Goal: Information Seeking & Learning: Learn about a topic

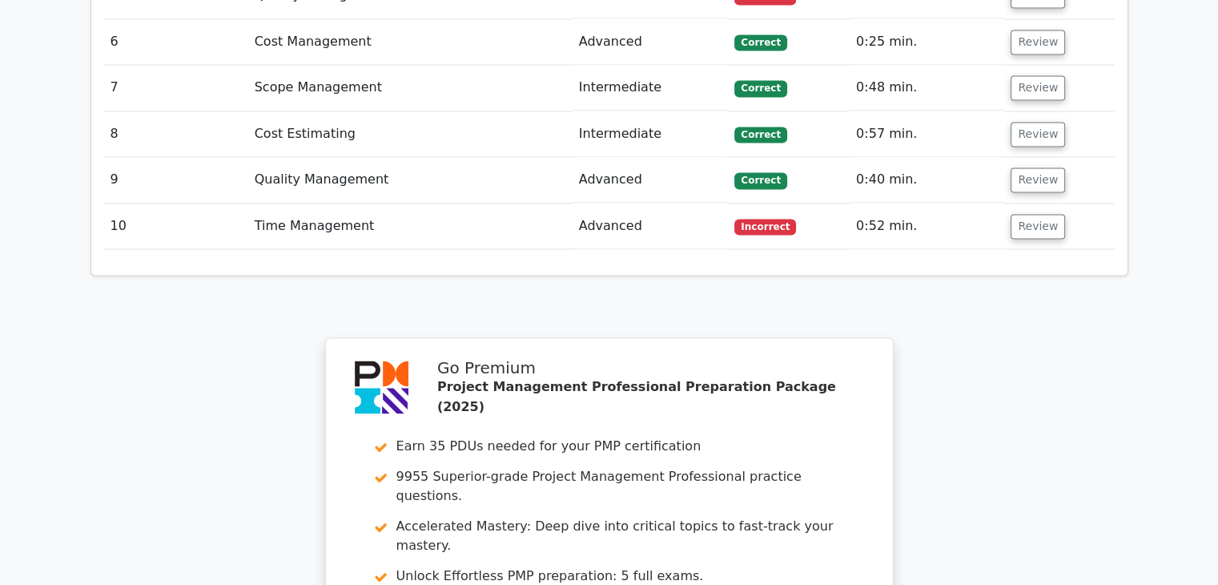
scroll to position [2973, 0]
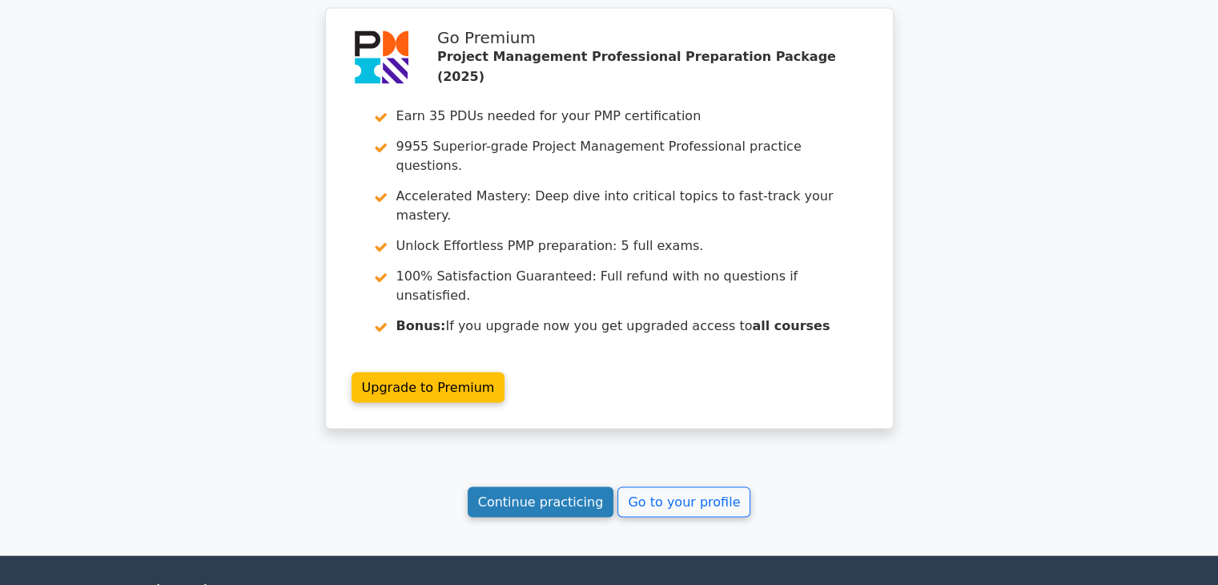
click at [545, 486] on link "Continue practicing" at bounding box center [541, 501] width 147 height 30
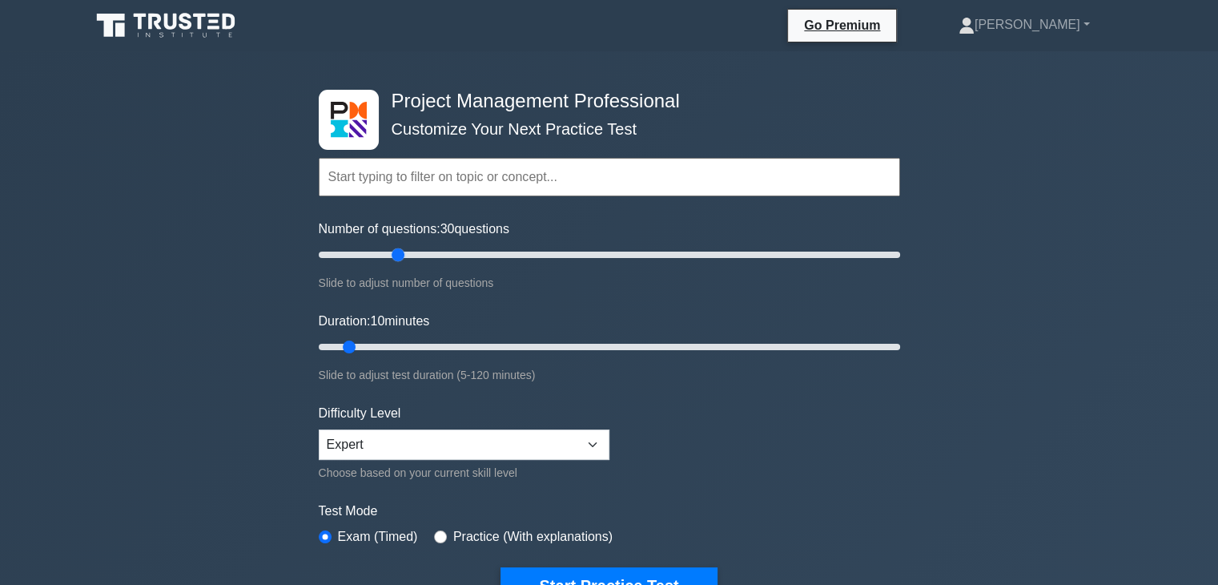
drag, startPoint x: 342, startPoint y: 256, endPoint x: 397, endPoint y: 254, distance: 55.3
type input "30"
click at [397, 254] on input "Number of questions: 30 questions" at bounding box center [610, 254] width 582 height 19
drag, startPoint x: 352, startPoint y: 345, endPoint x: 489, endPoint y: 345, distance: 137.8
type input "40"
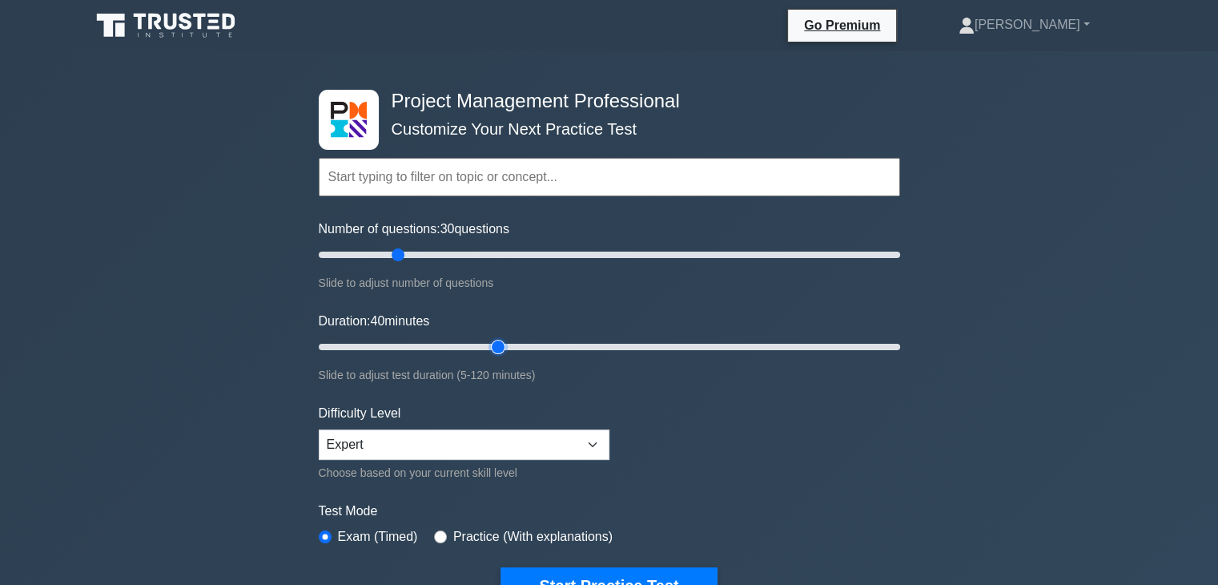
click at [489, 345] on input "Duration: 40 minutes" at bounding box center [610, 346] width 582 height 19
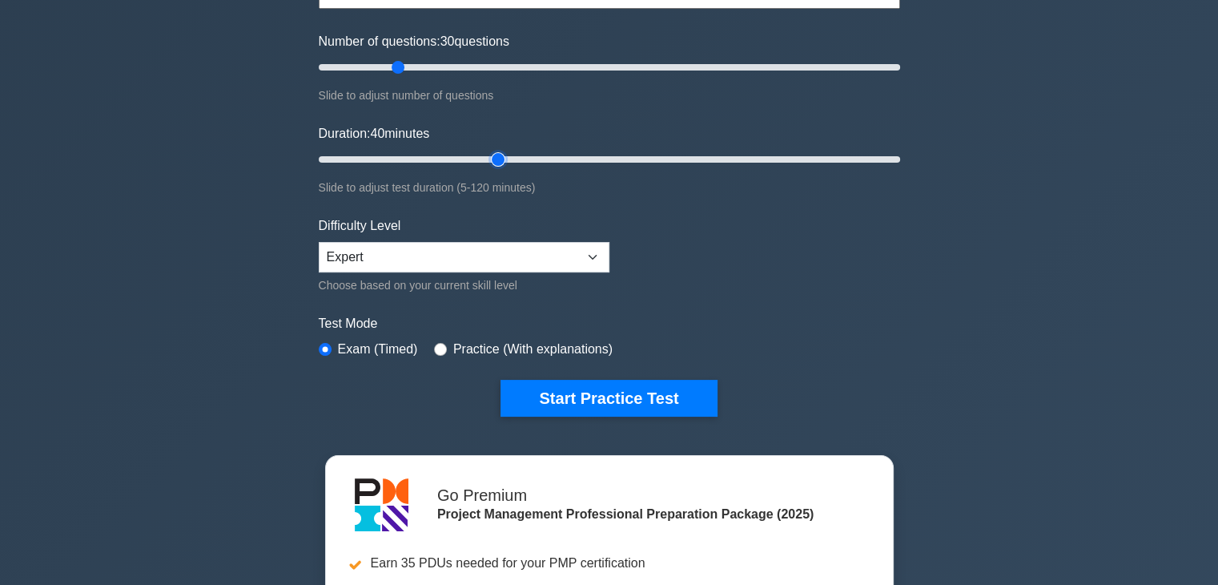
scroll to position [160, 0]
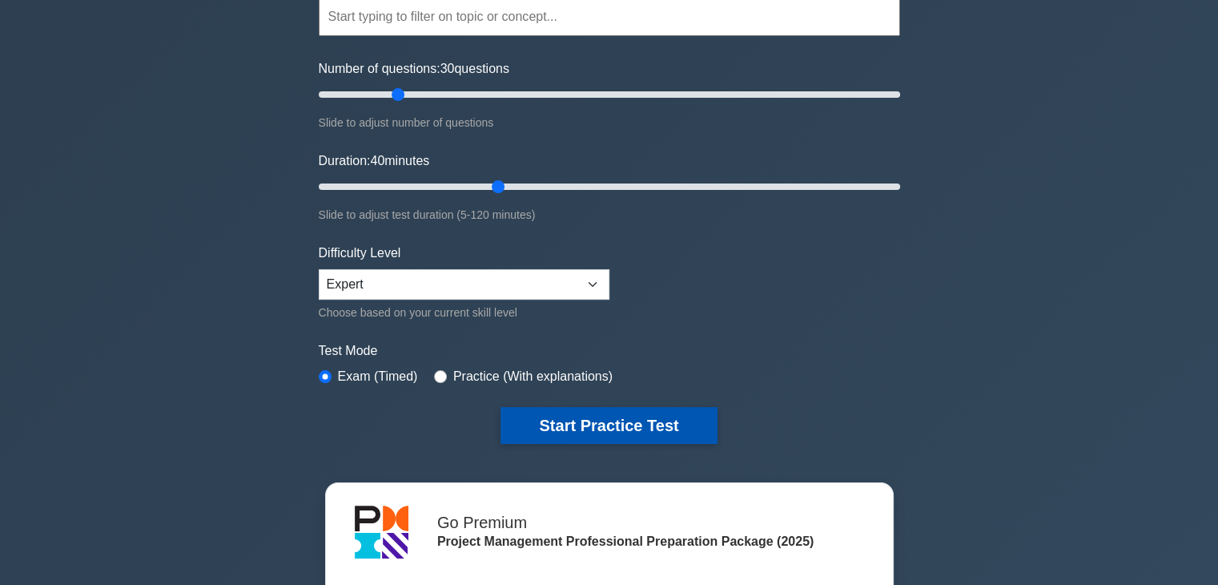
click at [580, 425] on button "Start Practice Test" at bounding box center [609, 425] width 216 height 37
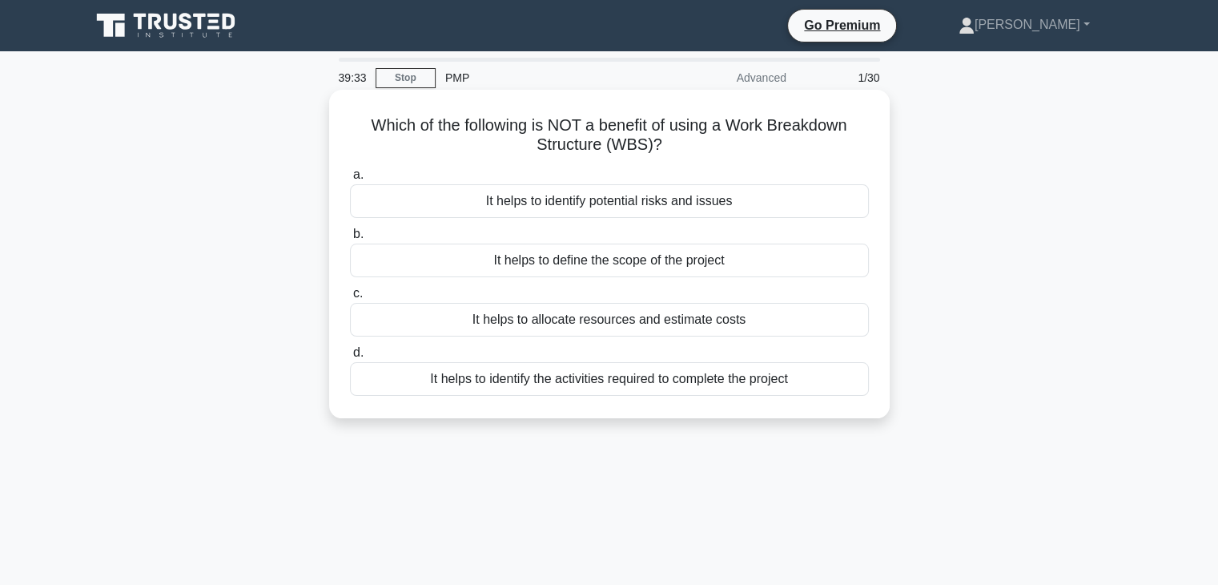
click at [690, 380] on div "It helps to identify the activities required to complete the project" at bounding box center [609, 379] width 519 height 34
click at [350, 358] on input "d. It helps to identify the activities required to complete the project" at bounding box center [350, 353] width 0 height 10
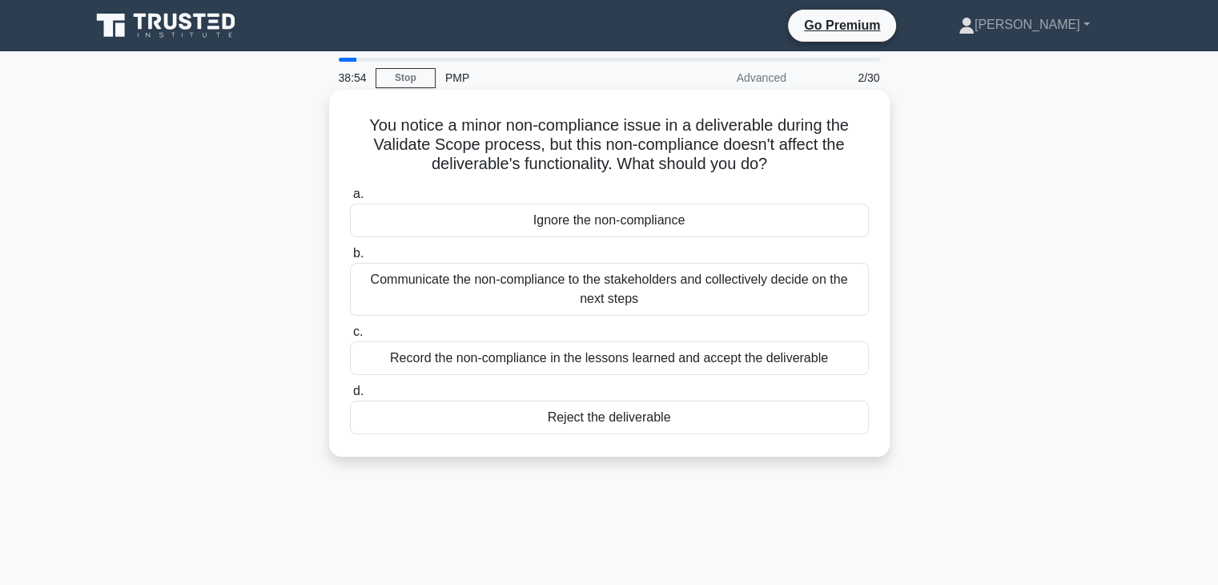
click at [634, 283] on div "Communicate the non-compliance to the stakeholders and collectively decide on t…" at bounding box center [609, 289] width 519 height 53
click at [350, 259] on input "b. Communicate the non-compliance to the stakeholders and collectively decide o…" at bounding box center [350, 253] width 0 height 10
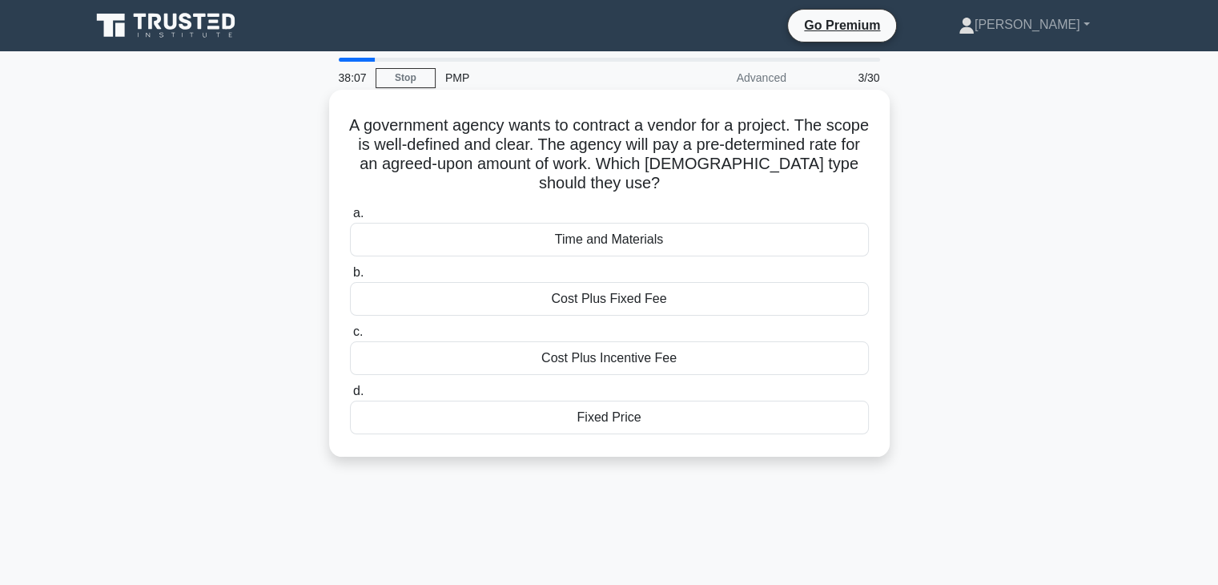
click at [622, 419] on div "Fixed Price" at bounding box center [609, 418] width 519 height 34
click at [350, 397] on input "d. Fixed Price" at bounding box center [350, 391] width 0 height 10
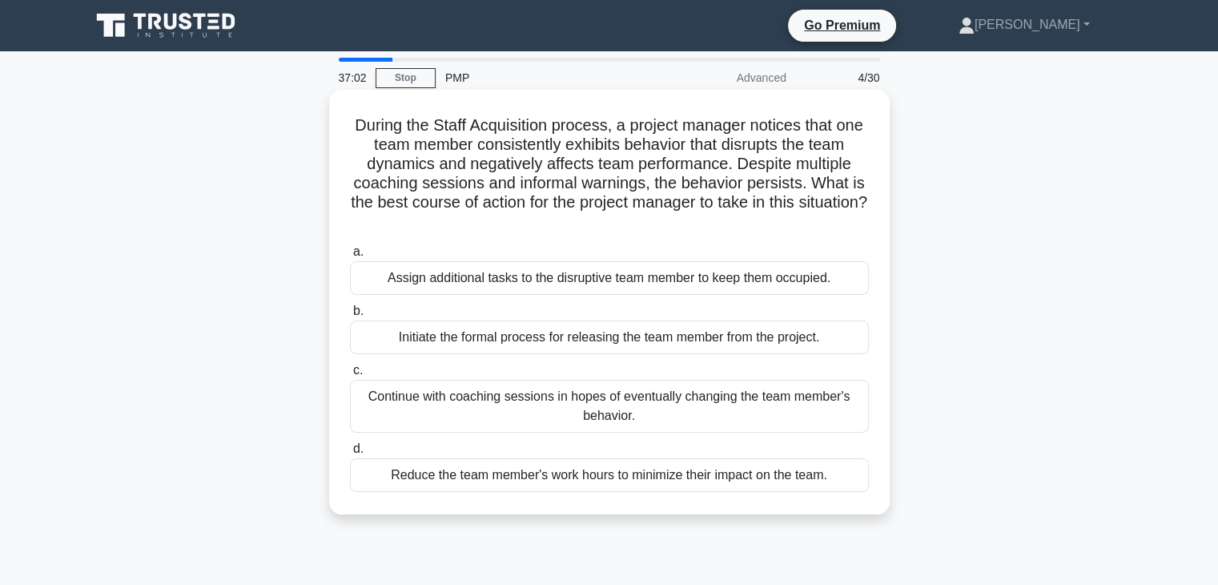
click at [641, 283] on div "Assign additional tasks to the disruptive team member to keep them occupied." at bounding box center [609, 278] width 519 height 34
click at [350, 257] on input "a. Assign additional tasks to the disruptive team member to keep them occupied." at bounding box center [350, 252] width 0 height 10
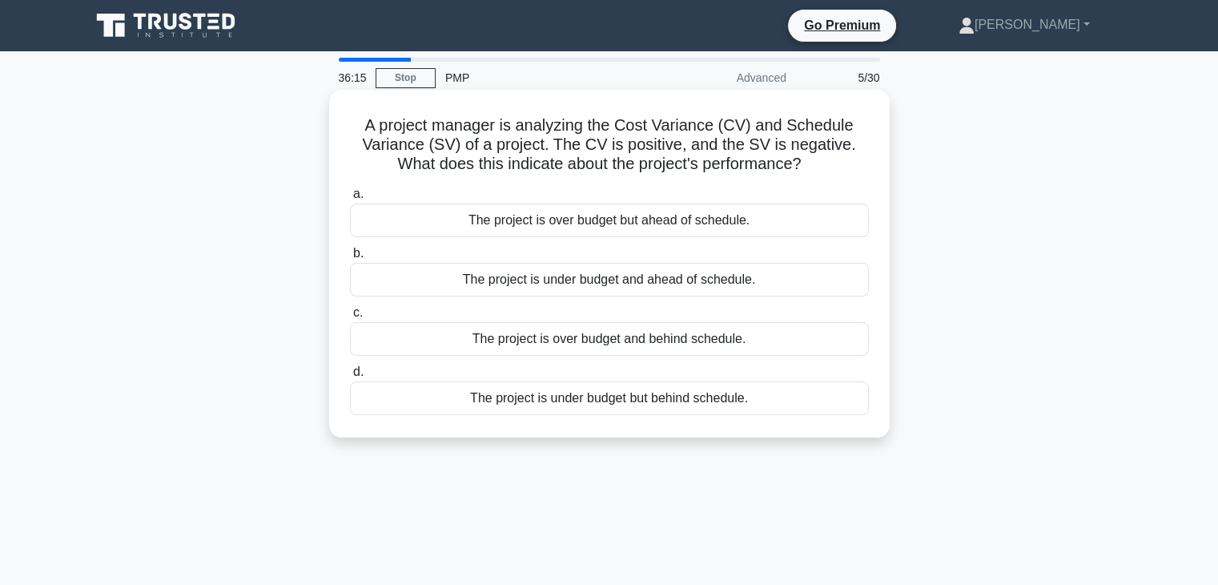
click at [583, 399] on div "The project is under budget but behind schedule." at bounding box center [609, 398] width 519 height 34
click at [350, 377] on input "d. The project is under budget but behind schedule." at bounding box center [350, 372] width 0 height 10
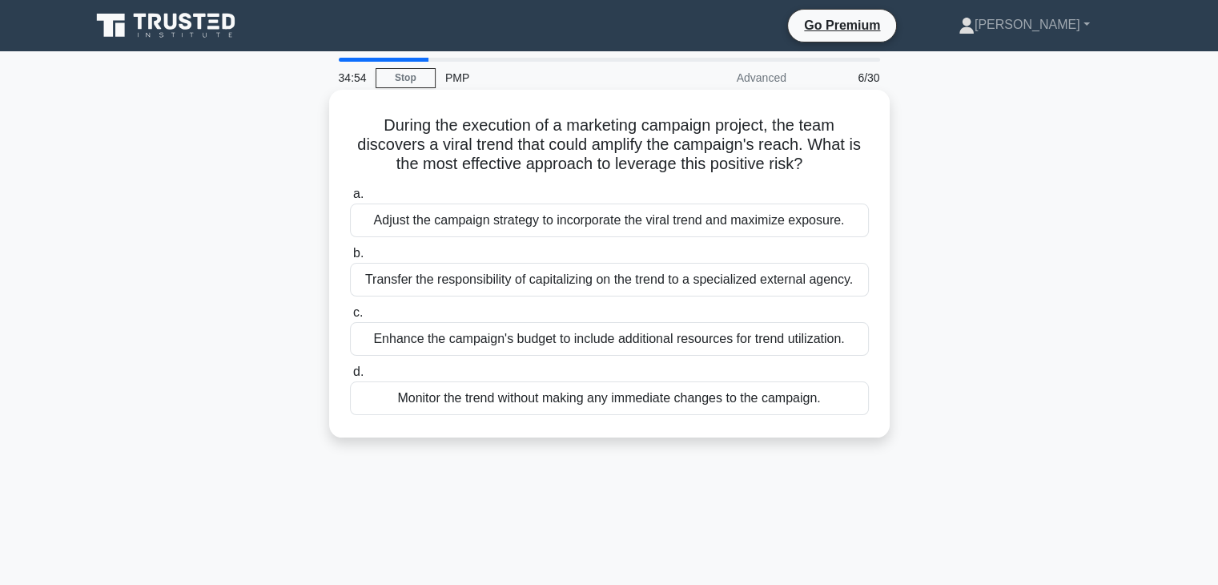
click at [647, 401] on div "Monitor the trend without making any immediate changes to the campaign." at bounding box center [609, 398] width 519 height 34
click at [350, 377] on input "d. Monitor the trend without making any immediate changes to the campaign." at bounding box center [350, 372] width 0 height 10
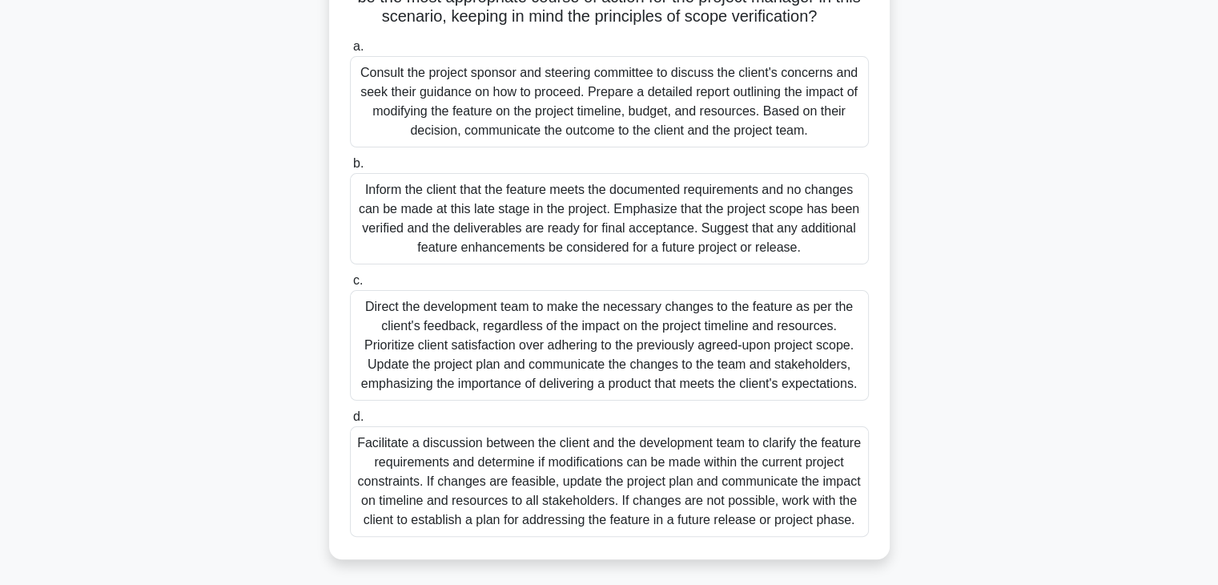
scroll to position [344, 0]
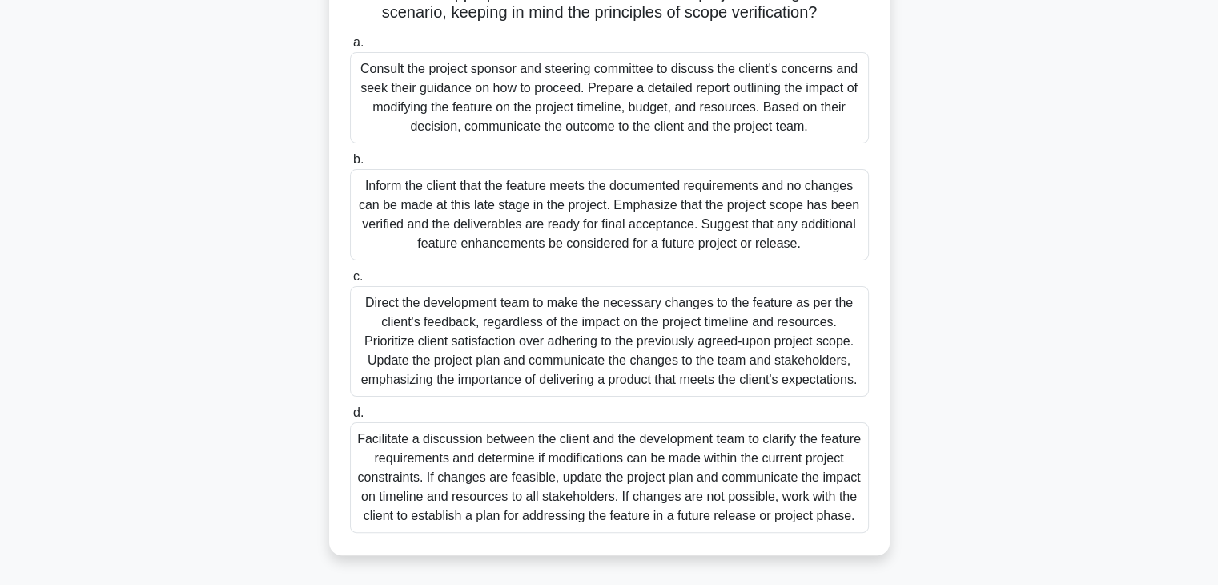
click at [615, 495] on div "Facilitate a discussion between the client and the development team to clarify …" at bounding box center [609, 477] width 519 height 111
click at [350, 418] on input "d. Facilitate a discussion between the client and the development team to clari…" at bounding box center [350, 413] width 0 height 10
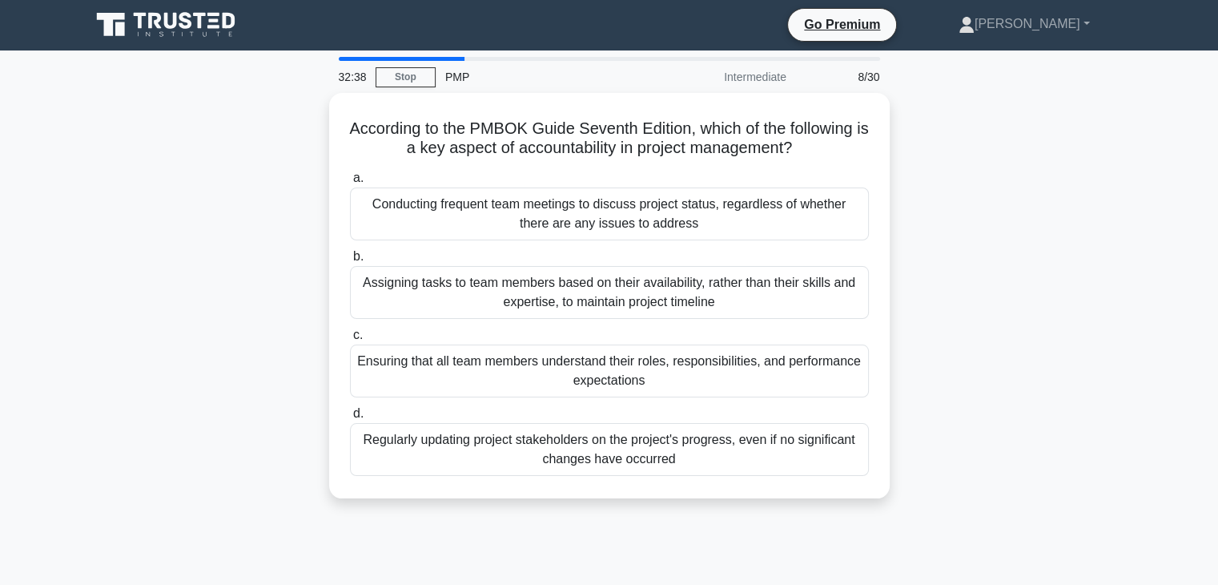
scroll to position [0, 0]
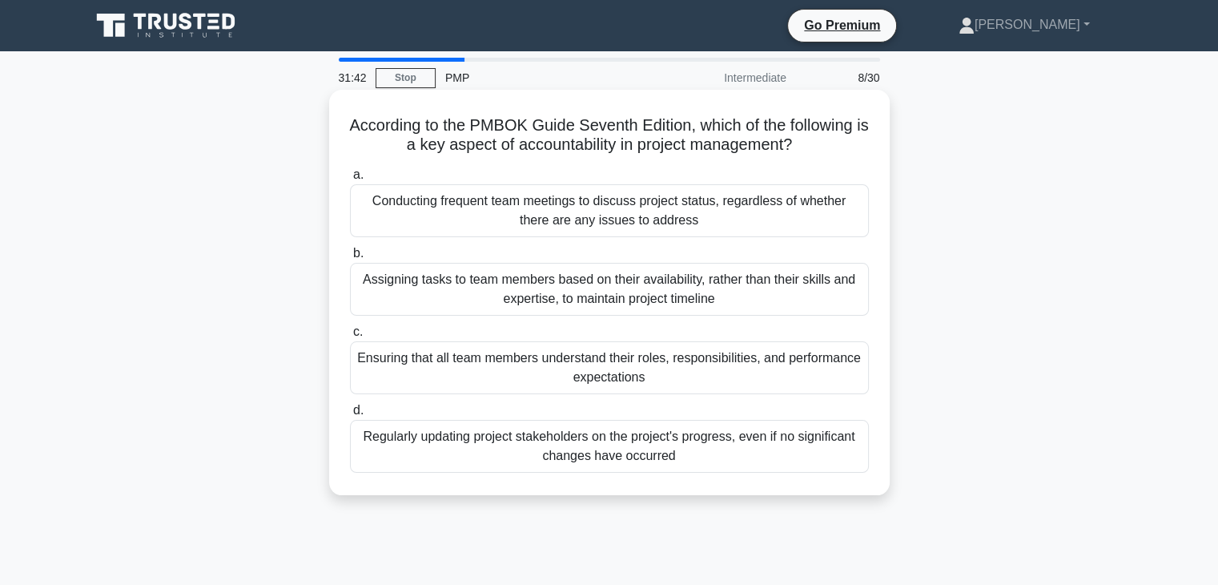
click at [608, 368] on div "Ensuring that all team members understand their roles, responsibilities, and pe…" at bounding box center [609, 367] width 519 height 53
click at [350, 337] on input "c. Ensuring that all team members understand their roles, responsibilities, and…" at bounding box center [350, 332] width 0 height 10
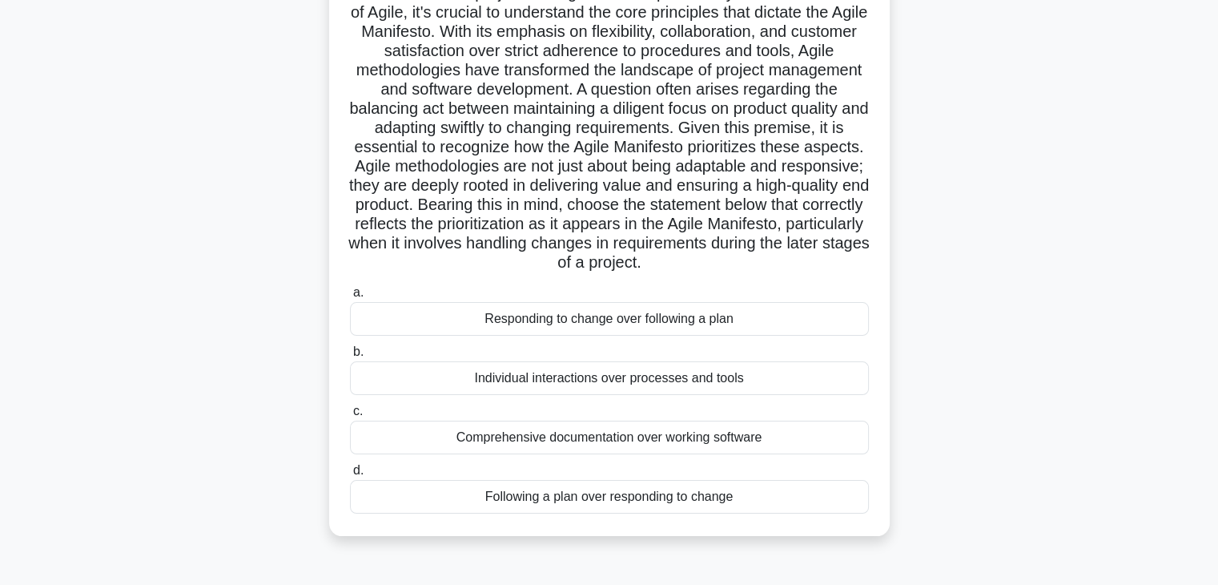
scroll to position [160, 0]
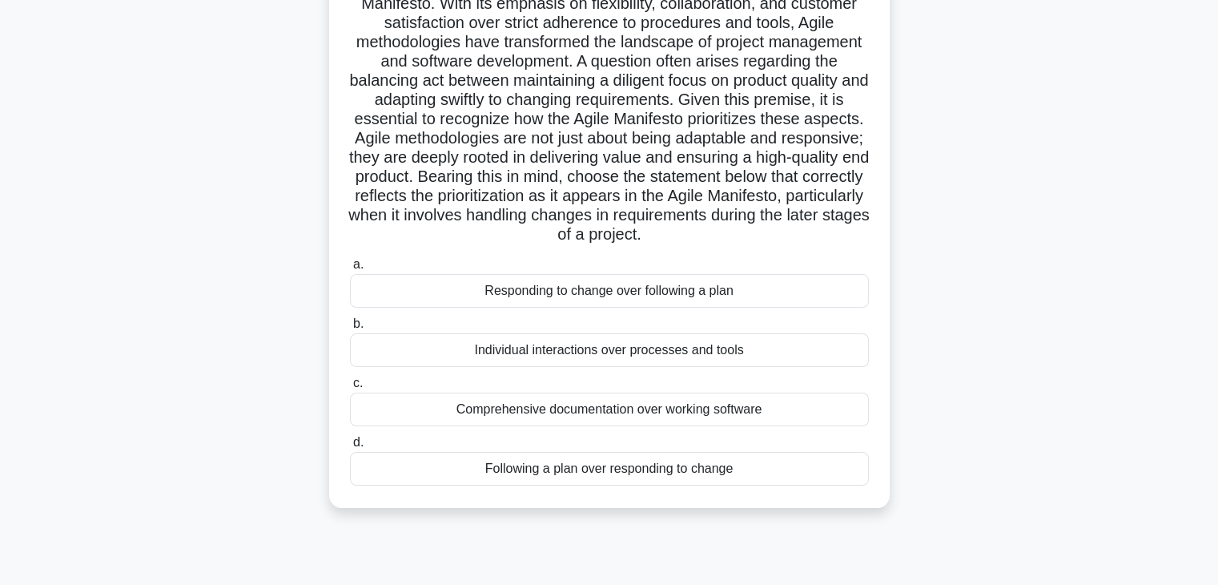
click at [583, 426] on div "Comprehensive documentation over working software" at bounding box center [609, 410] width 519 height 34
click at [350, 388] on input "c. Comprehensive documentation over working software" at bounding box center [350, 383] width 0 height 10
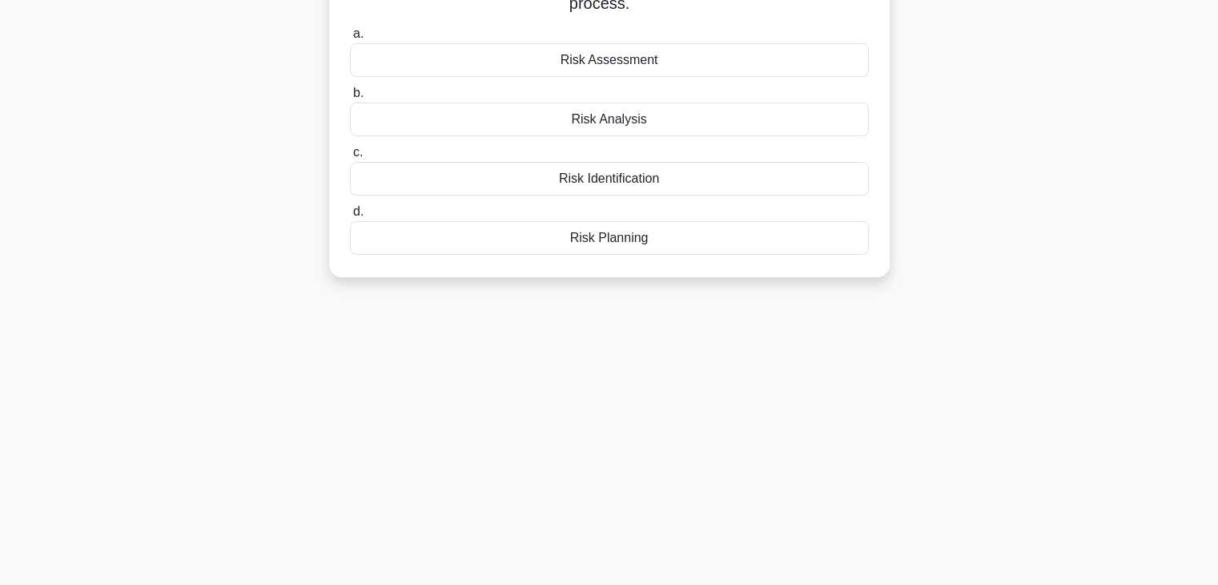
scroll to position [0, 0]
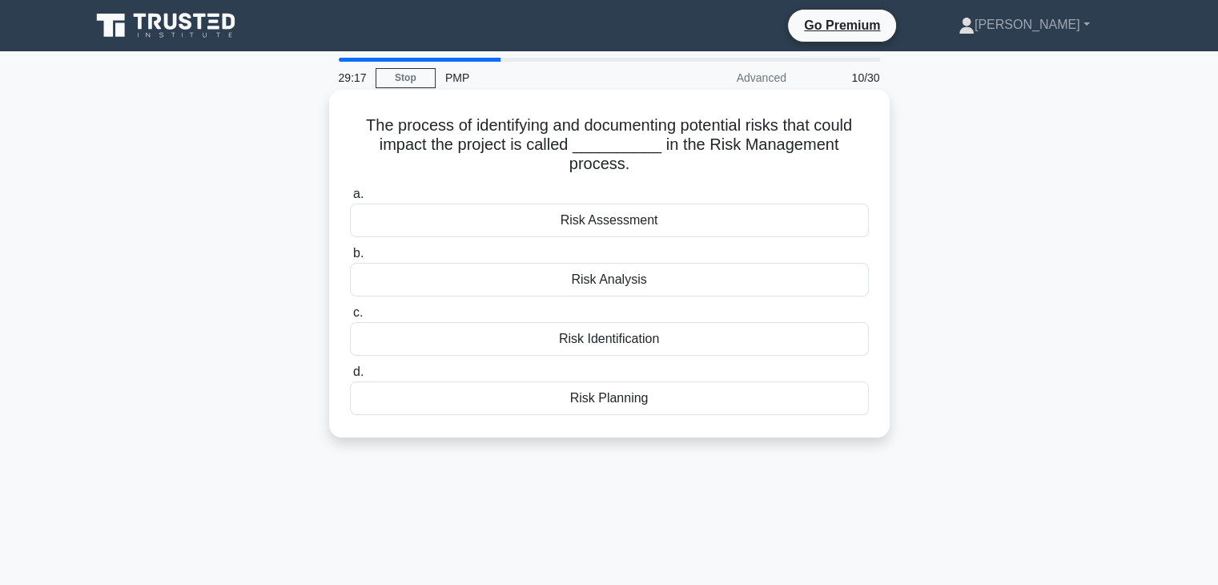
click at [625, 280] on div "Risk Analysis" at bounding box center [609, 280] width 519 height 34
click at [350, 259] on input "b. Risk Analysis" at bounding box center [350, 253] width 0 height 10
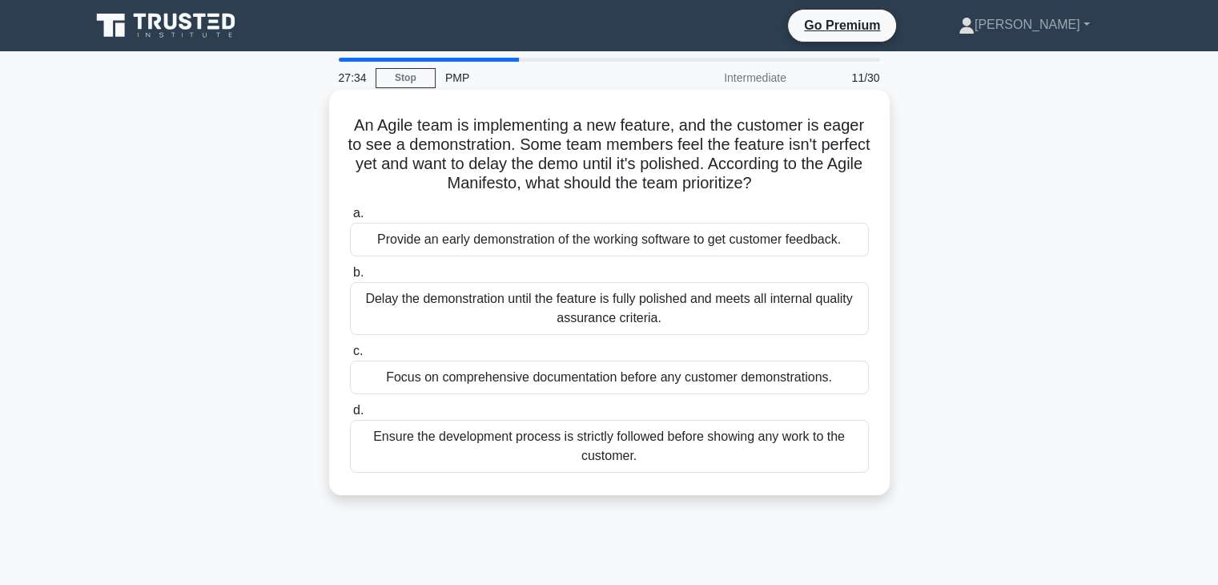
click at [603, 241] on div "Provide an early demonstration of the working software to get customer feedback." at bounding box center [609, 240] width 519 height 34
click at [350, 219] on input "a. Provide an early demonstration of the working software to get customer feedb…" at bounding box center [350, 213] width 0 height 10
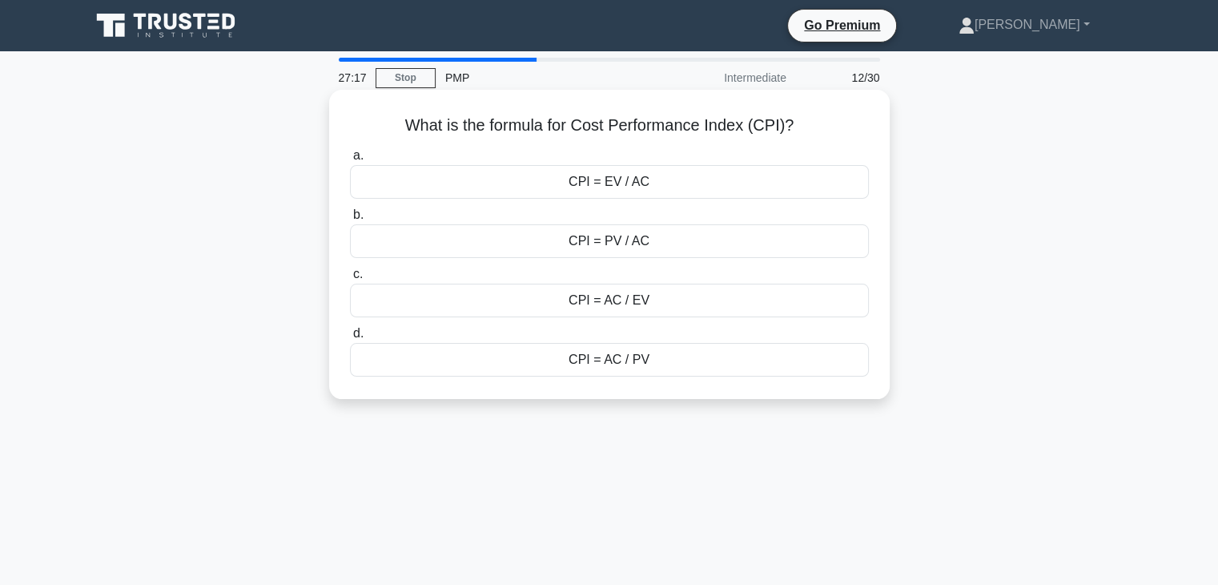
click at [622, 186] on div "CPI = EV / AC" at bounding box center [609, 182] width 519 height 34
click at [350, 161] on input "a. CPI = EV / AC" at bounding box center [350, 156] width 0 height 10
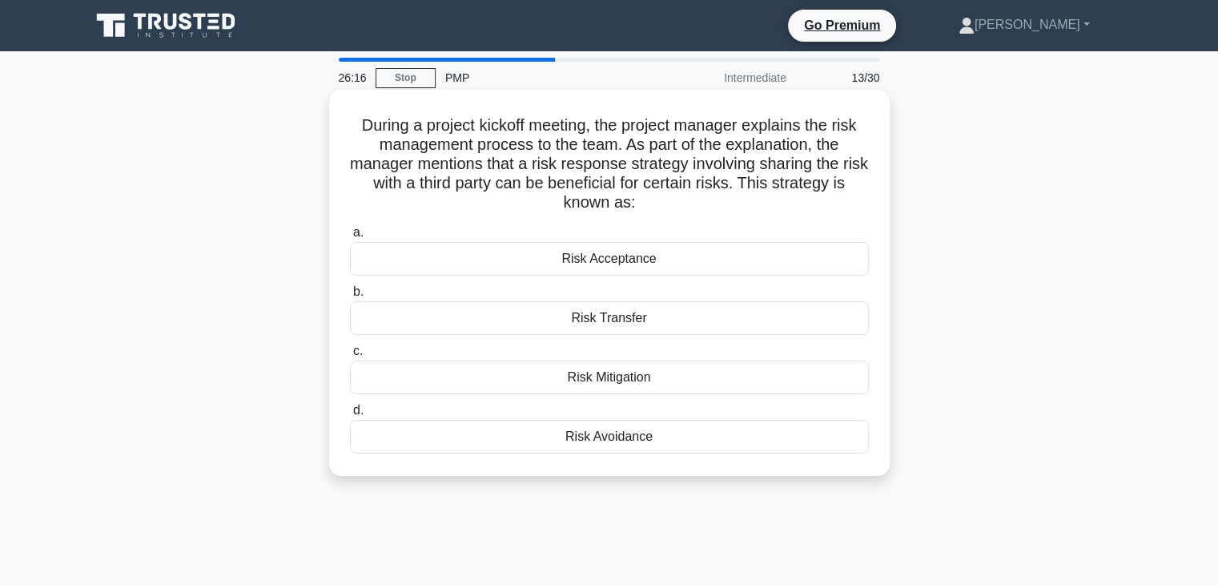
click at [623, 315] on div "Risk Transfer" at bounding box center [609, 318] width 519 height 34
click at [350, 297] on input "b. Risk Transfer" at bounding box center [350, 292] width 0 height 10
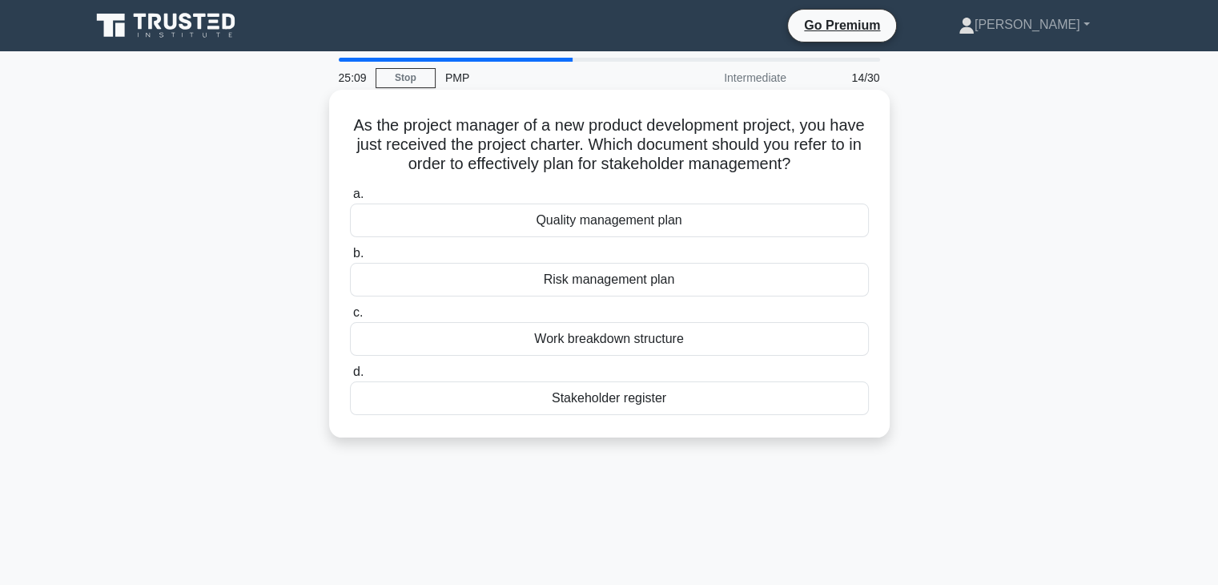
click at [641, 398] on div "Stakeholder register" at bounding box center [609, 398] width 519 height 34
click at [350, 377] on input "d. Stakeholder register" at bounding box center [350, 372] width 0 height 10
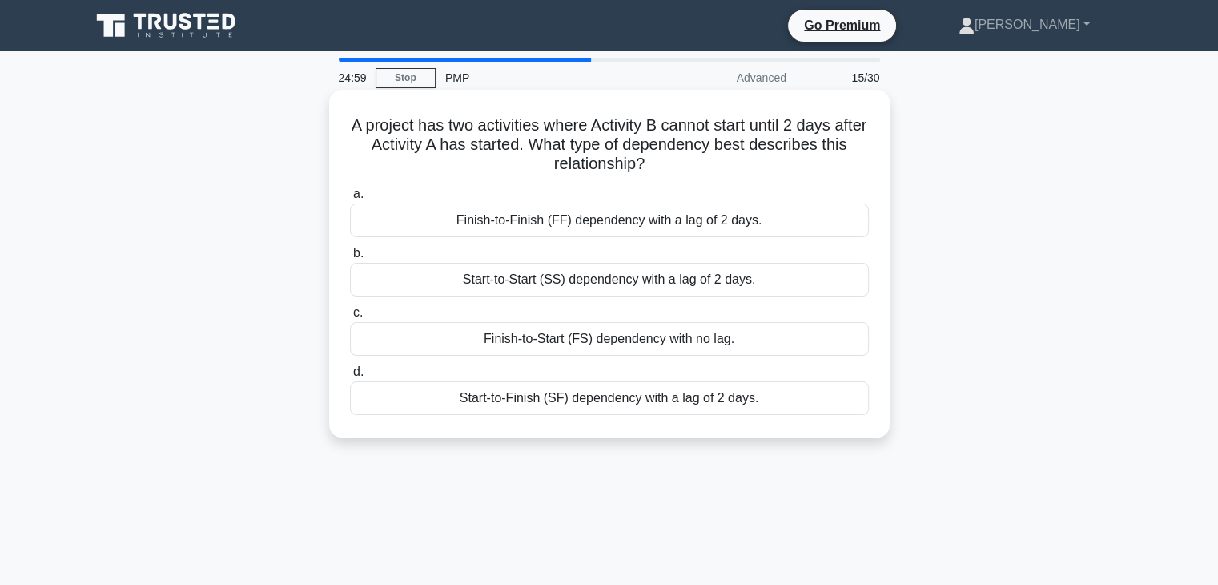
click at [561, 142] on h5 "A project has two activities where Activity B cannot start until 2 days after A…" at bounding box center [609, 144] width 522 height 59
drag, startPoint x: 611, startPoint y: 126, endPoint x: 641, endPoint y: 143, distance: 34.5
click at [875, 127] on div "A project has two activities where Activity B cannot start until 2 days after A…" at bounding box center [610, 263] width 548 height 335
click at [620, 283] on div "Start-to-Start (SS) dependency with a lag of 2 days." at bounding box center [609, 280] width 519 height 34
click at [350, 259] on input "b. Start-to-Start (SS) dependency with a lag of 2 days." at bounding box center [350, 253] width 0 height 10
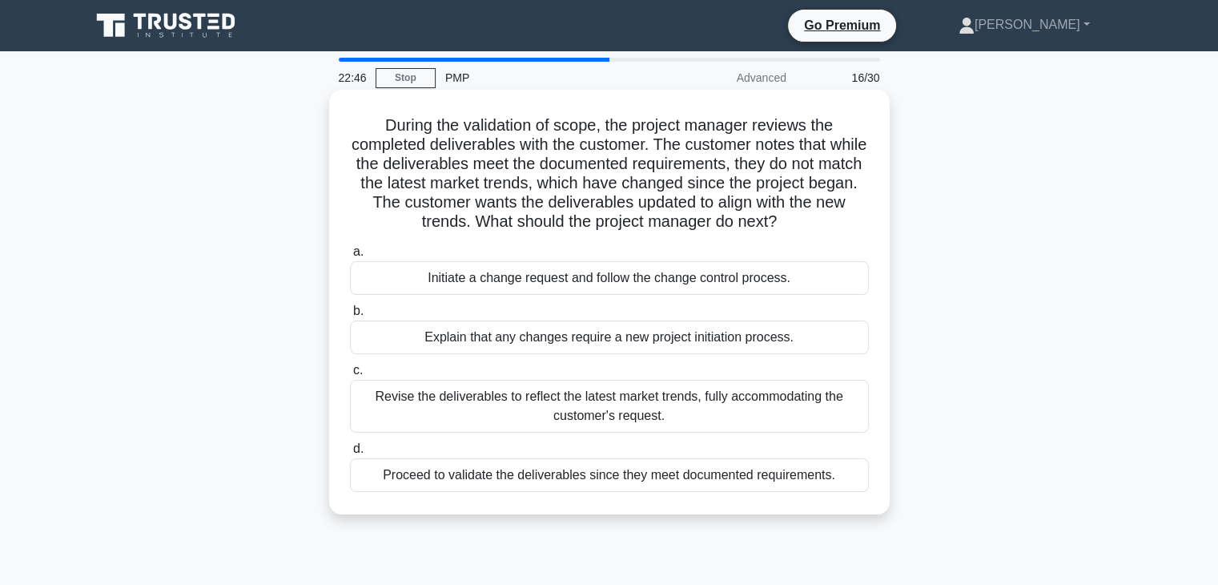
click at [659, 280] on div "Initiate a change request and follow the change control process." at bounding box center [609, 278] width 519 height 34
click at [350, 257] on input "a. Initiate a change request and follow the change control process." at bounding box center [350, 252] width 0 height 10
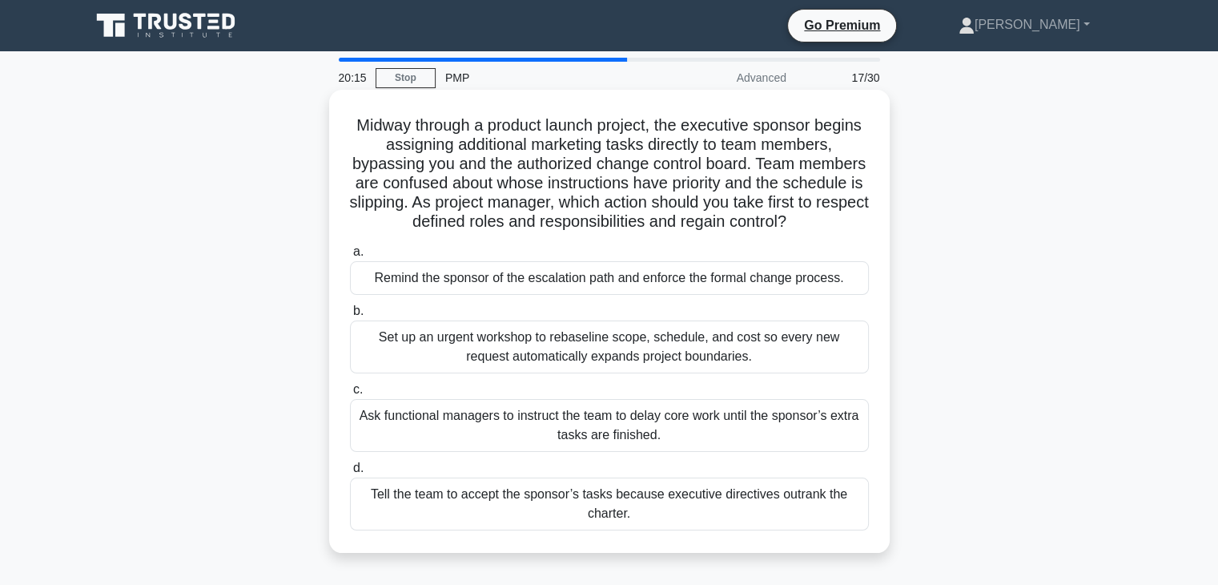
click at [604, 280] on div "Remind the sponsor of the escalation path and enforce the formal change process." at bounding box center [609, 278] width 519 height 34
click at [350, 257] on input "a. Remind the sponsor of the escalation path and enforce the formal change proc…" at bounding box center [350, 252] width 0 height 10
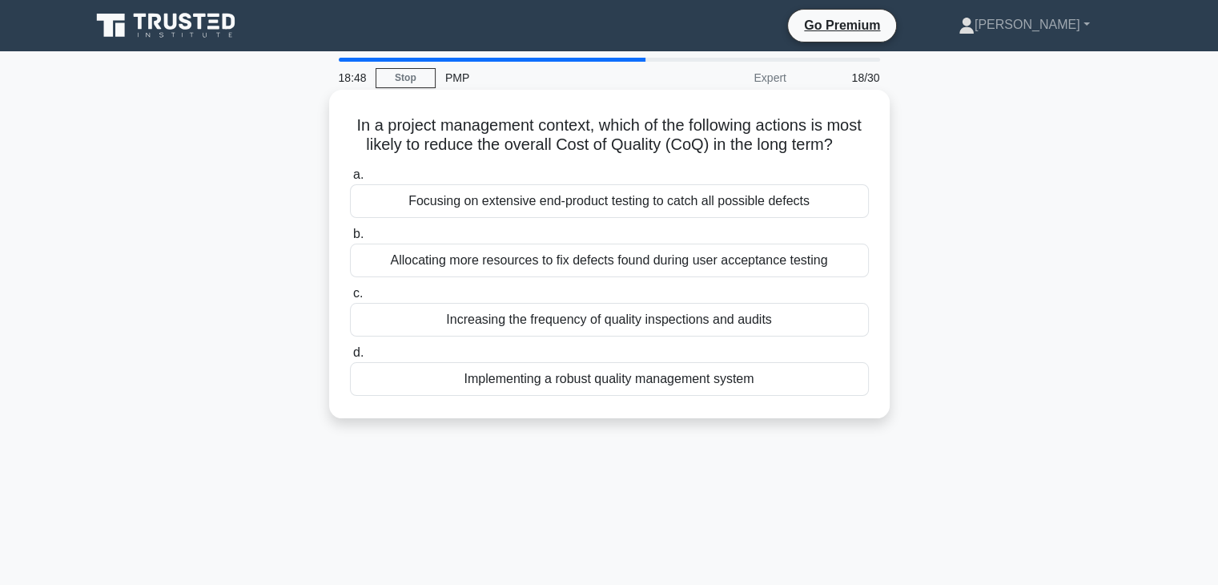
click at [624, 396] on div "Implementing a robust quality management system" at bounding box center [609, 379] width 519 height 34
click at [350, 358] on input "d. Implementing a robust quality management system" at bounding box center [350, 353] width 0 height 10
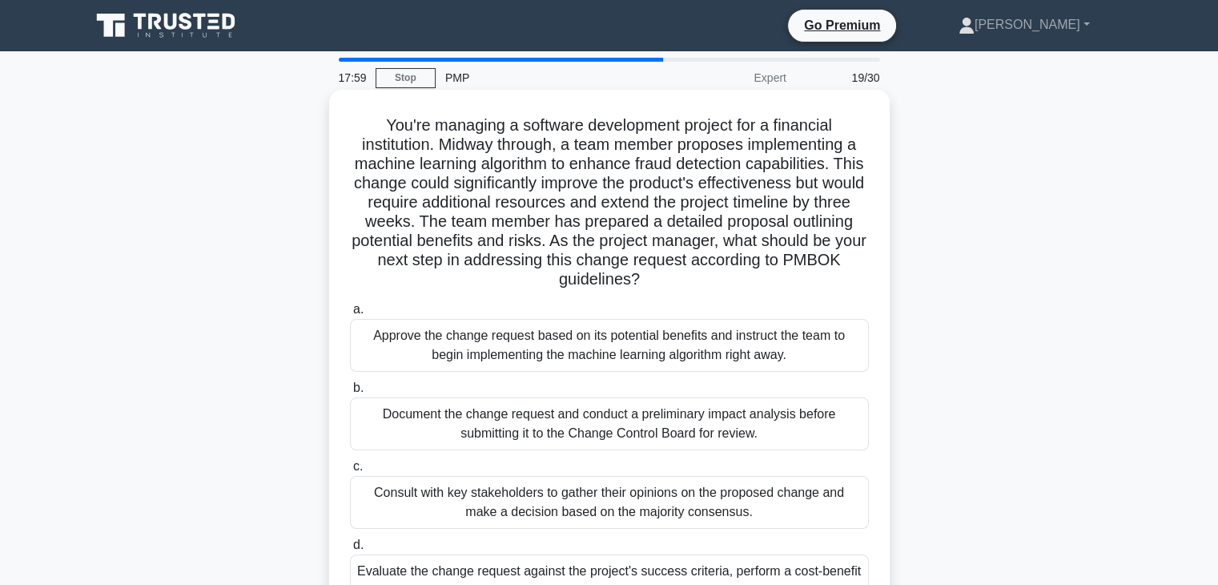
scroll to position [80, 0]
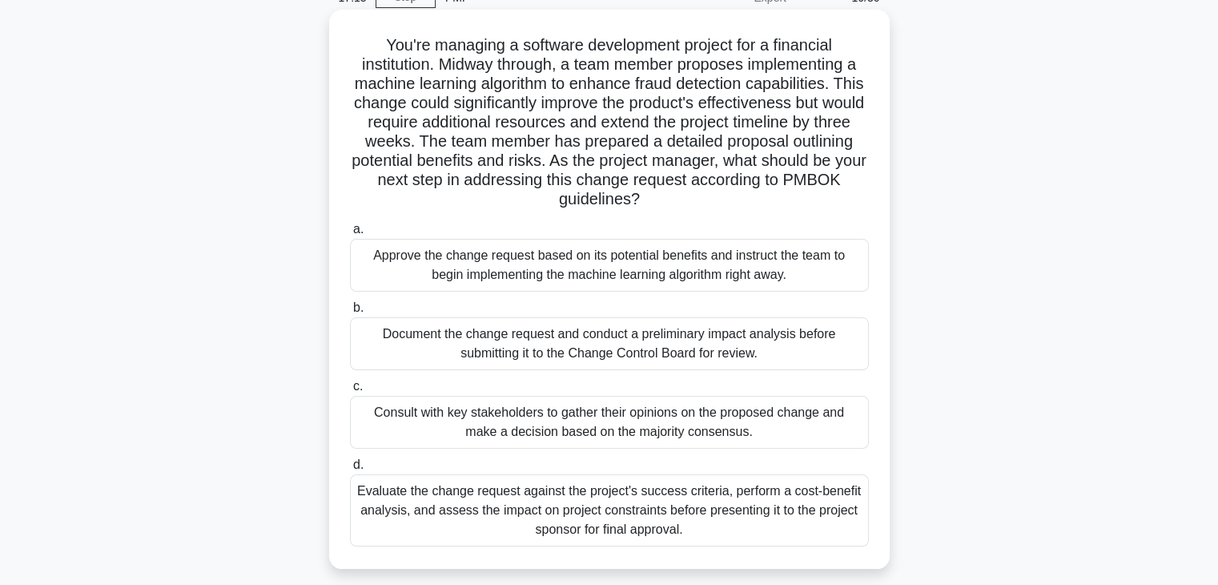
click at [660, 344] on div "Document the change request and conduct a preliminary impact analysis before su…" at bounding box center [609, 343] width 519 height 53
click at [350, 313] on input "b. Document the change request and conduct a preliminary impact analysis before…" at bounding box center [350, 308] width 0 height 10
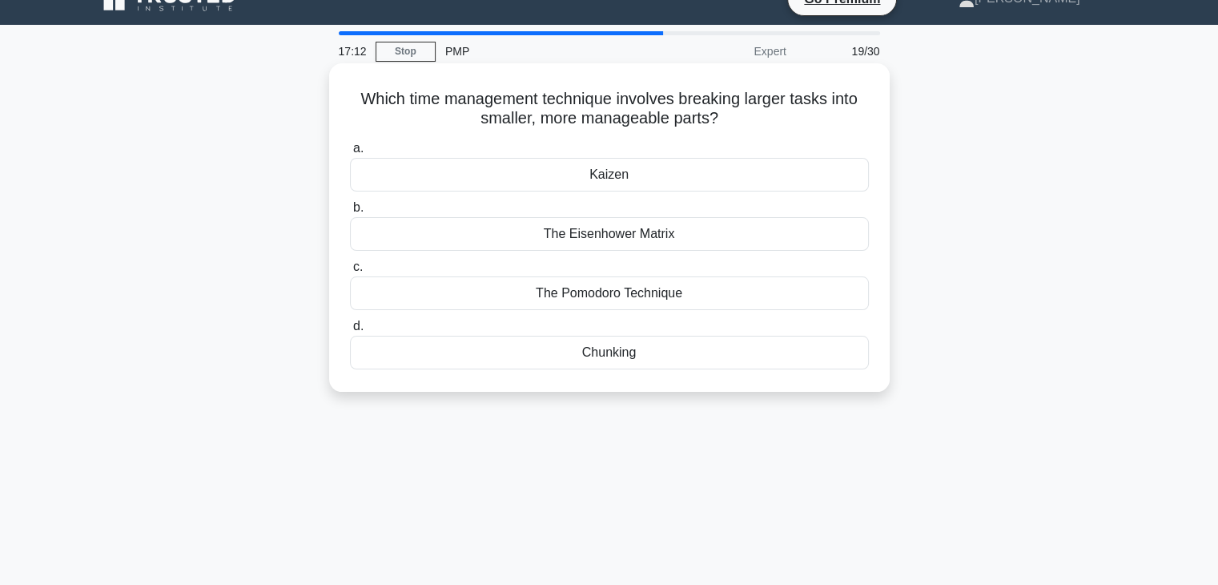
scroll to position [0, 0]
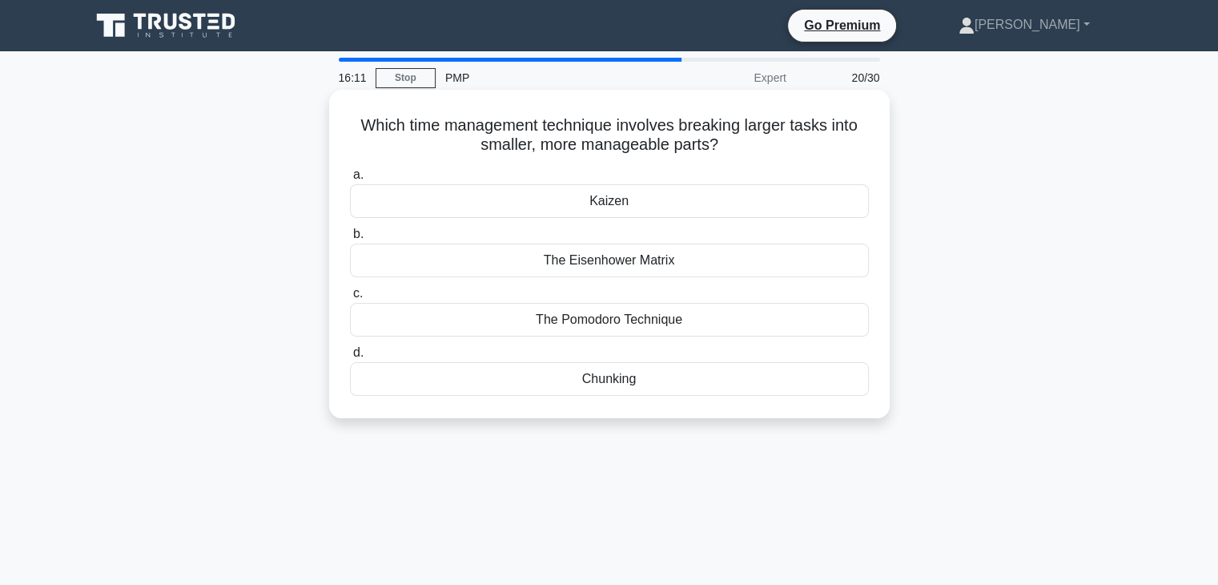
click at [642, 203] on div "Kaizen" at bounding box center [609, 201] width 519 height 34
click at [350, 180] on input "a. [GEOGRAPHIC_DATA]" at bounding box center [350, 175] width 0 height 10
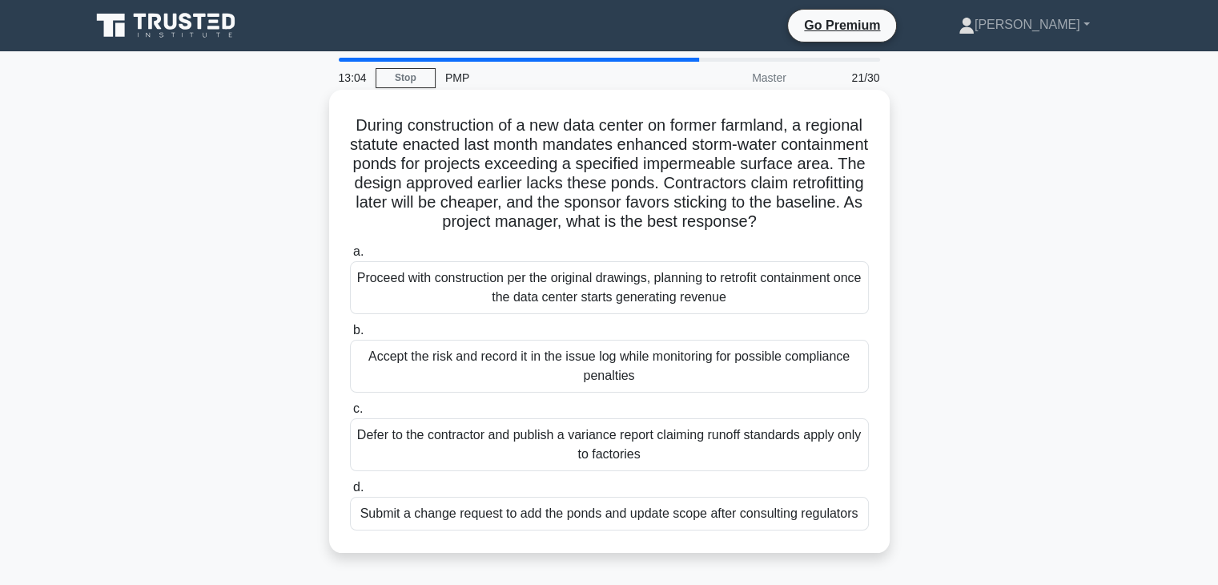
click at [537, 384] on div "Accept the risk and record it in the issue log while monitoring for possible co…" at bounding box center [609, 366] width 519 height 53
click at [350, 336] on input "b. Accept the risk and record it in the issue log while monitoring for possible…" at bounding box center [350, 330] width 0 height 10
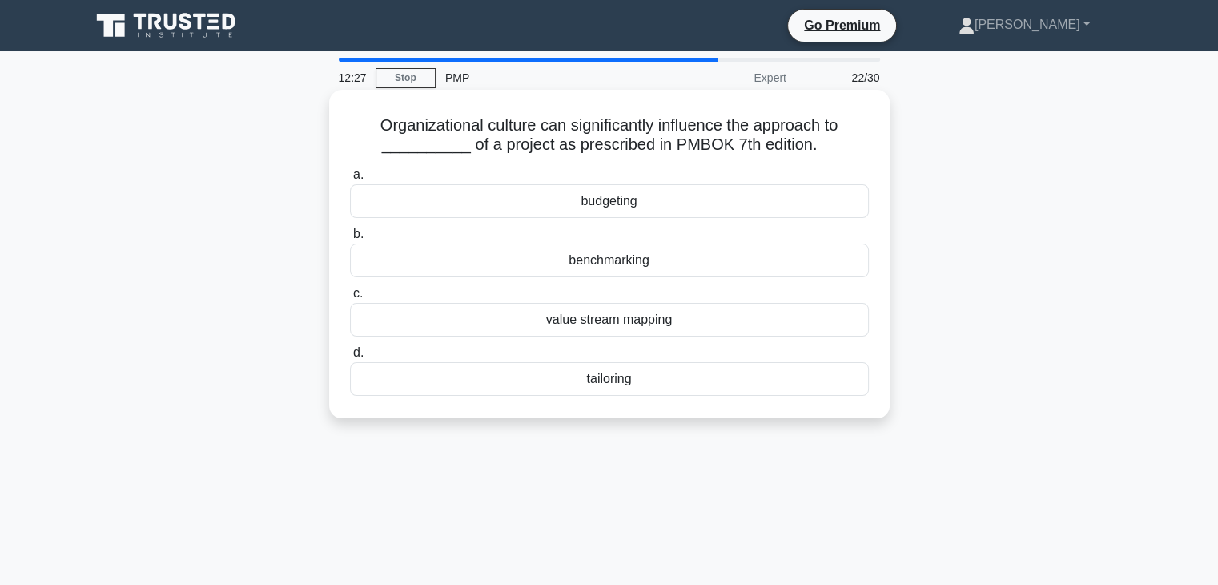
click at [602, 383] on div "tailoring" at bounding box center [609, 379] width 519 height 34
click at [350, 358] on input "d. tailoring" at bounding box center [350, 353] width 0 height 10
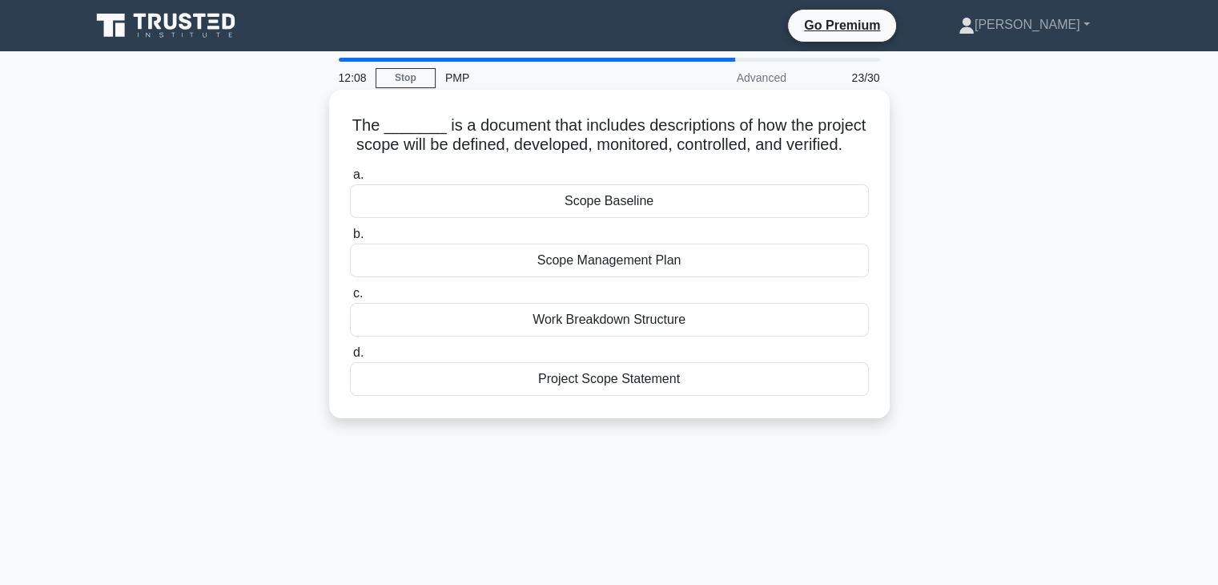
click at [615, 396] on div "Project Scope Statement" at bounding box center [609, 379] width 519 height 34
click at [350, 358] on input "d. Project Scope Statement" at bounding box center [350, 353] width 0 height 10
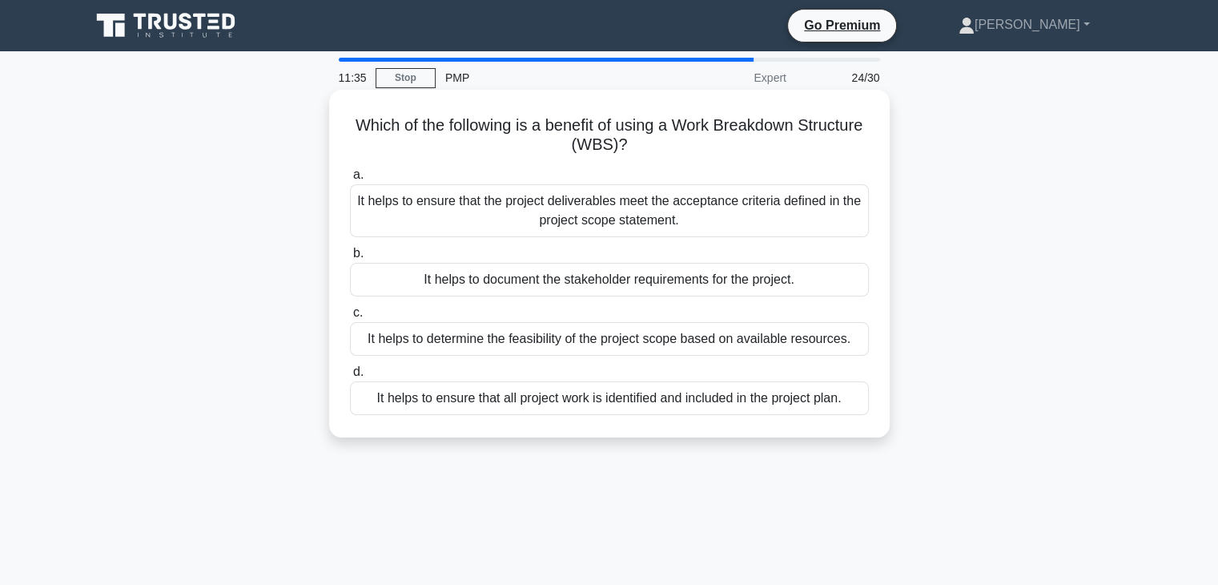
click at [622, 214] on div "It helps to ensure that the project deliverables meet the acceptance criteria d…" at bounding box center [609, 210] width 519 height 53
click at [350, 180] on input "a. It helps to ensure that the project deliverables meet the acceptance criteri…" at bounding box center [350, 175] width 0 height 10
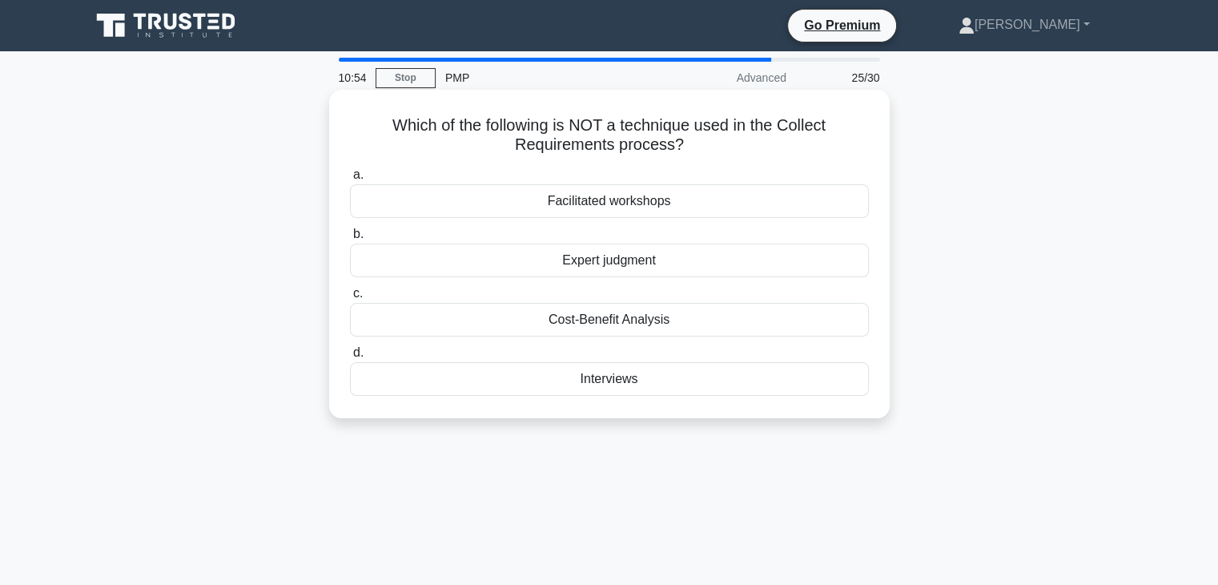
click at [626, 204] on div "Facilitated workshops" at bounding box center [609, 201] width 519 height 34
click at [350, 180] on input "a. Facilitated workshops" at bounding box center [350, 175] width 0 height 10
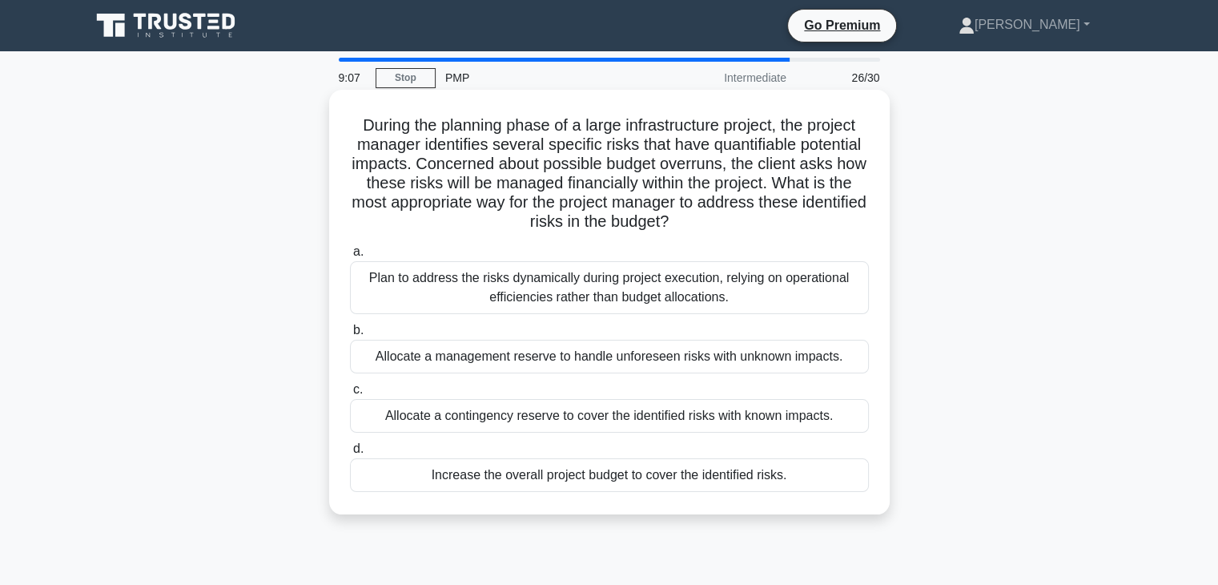
click at [586, 418] on div "Allocate a contingency reserve to cover the identified risks with known impacts." at bounding box center [609, 416] width 519 height 34
click at [350, 395] on input "c. Allocate a contingency reserve to cover the identified risks with known impa…" at bounding box center [350, 389] width 0 height 10
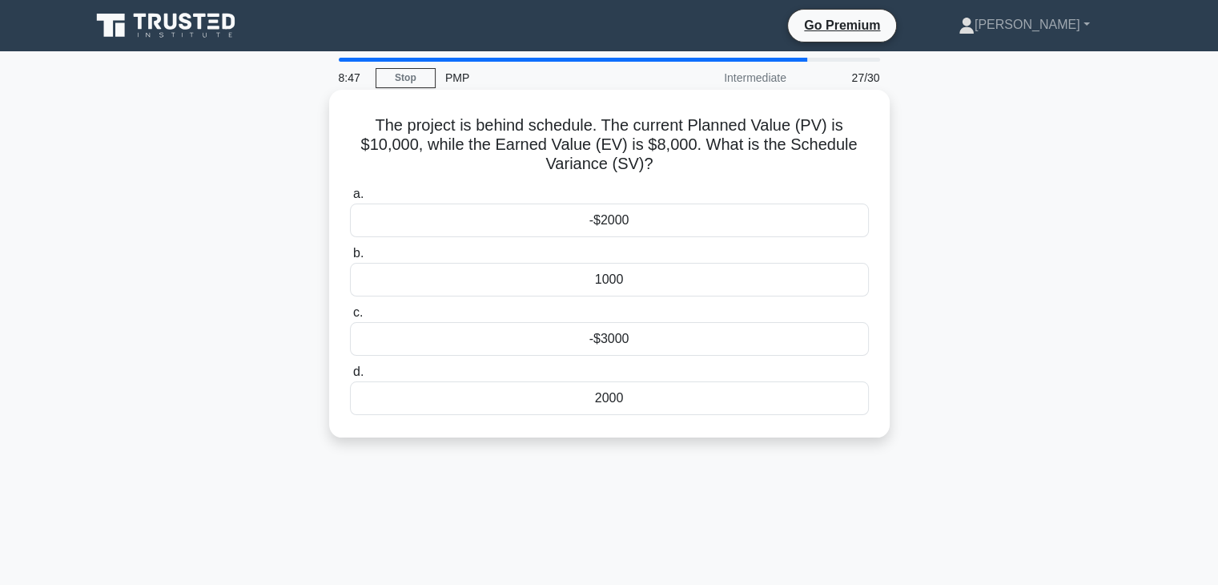
click at [614, 223] on div "-$2000" at bounding box center [609, 220] width 519 height 34
click at [350, 199] on input "a. -$2000" at bounding box center [350, 194] width 0 height 10
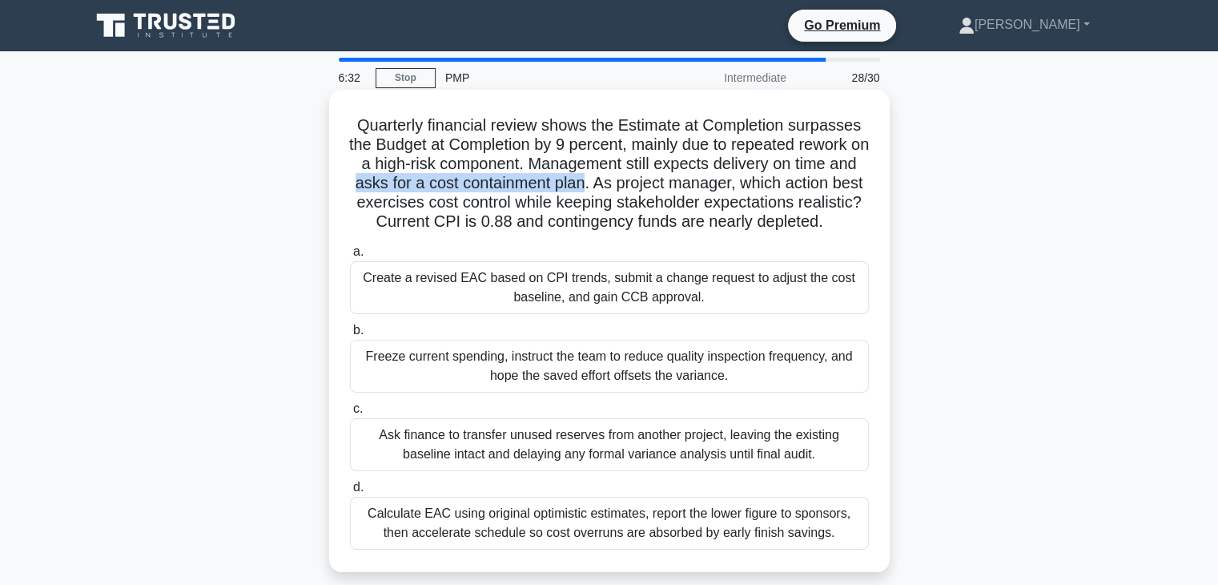
drag, startPoint x: 387, startPoint y: 184, endPoint x: 614, endPoint y: 183, distance: 226.7
click at [614, 183] on h5 "Quarterly financial review shows the Estimate at Completion surpasses the Budge…" at bounding box center [609, 173] width 522 height 117
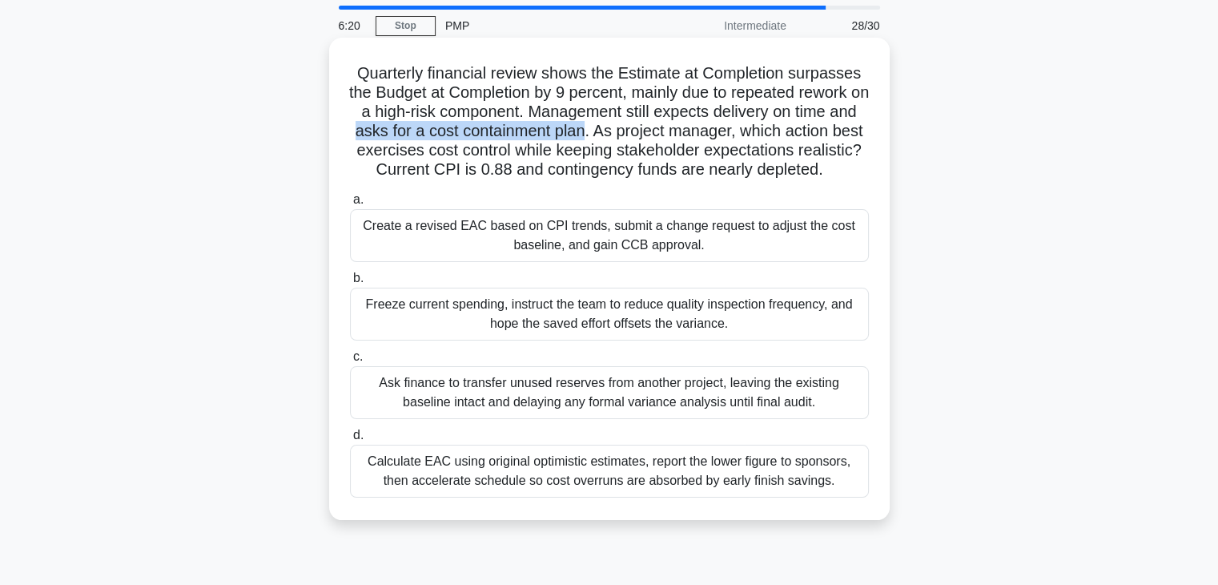
scroll to position [80, 0]
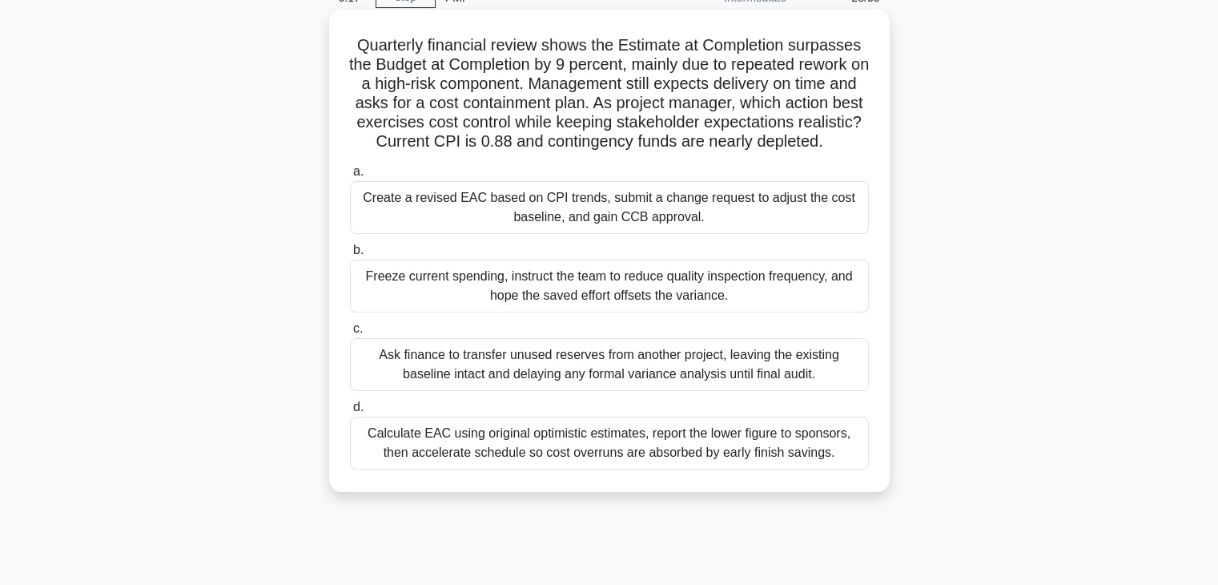
click at [654, 234] on div "Create a revised EAC based on CPI trends, submit a change request to adjust the…" at bounding box center [609, 207] width 519 height 53
click at [350, 177] on input "a. Create a revised EAC based on CPI trends, submit a change request to adjust …" at bounding box center [350, 172] width 0 height 10
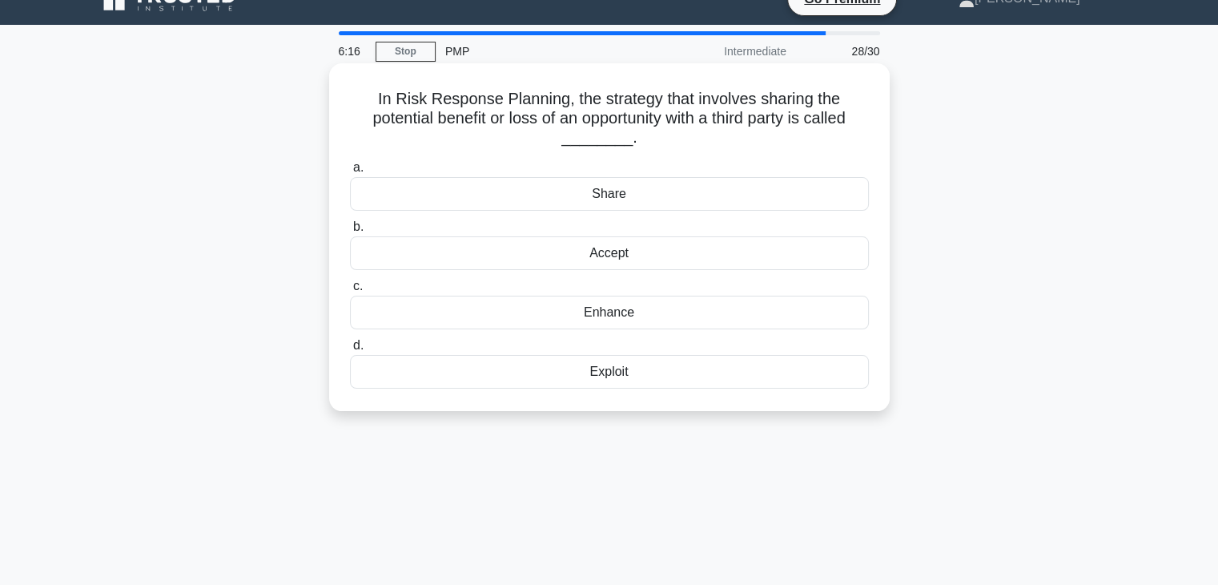
scroll to position [0, 0]
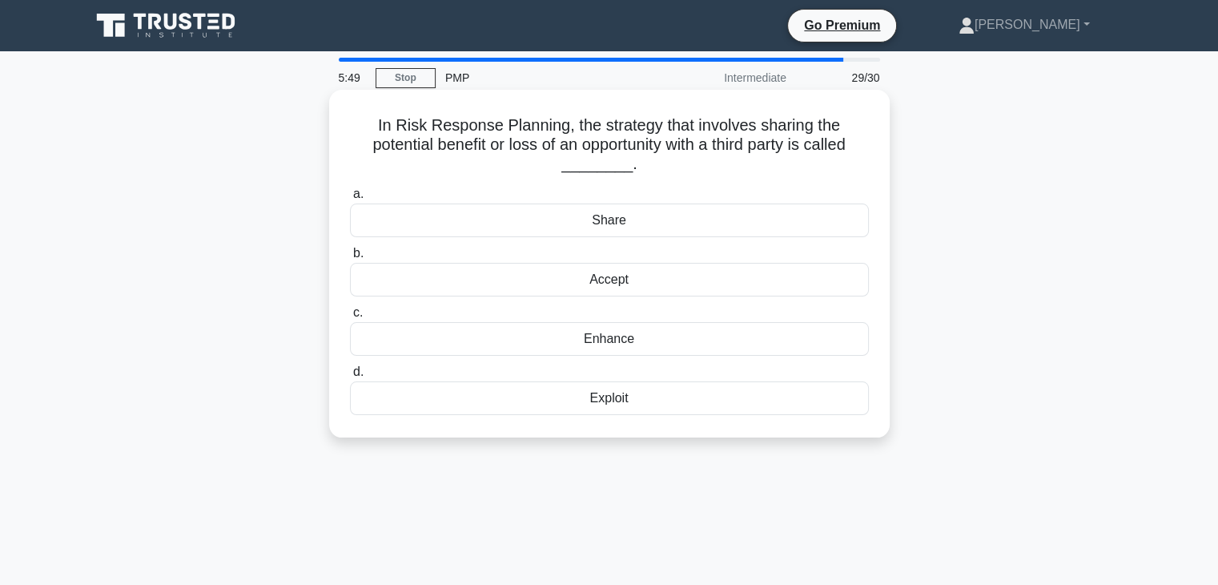
click at [621, 219] on div "Share" at bounding box center [609, 220] width 519 height 34
click at [350, 199] on input "a. Share" at bounding box center [350, 194] width 0 height 10
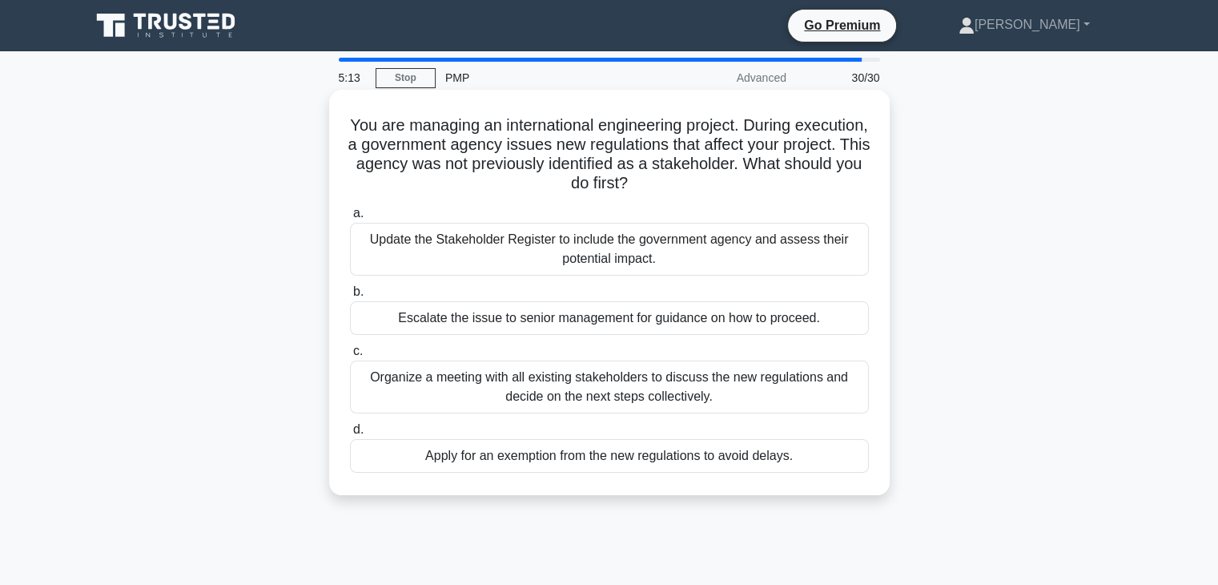
click at [672, 255] on div "Update the Stakeholder Register to include the government agency and assess the…" at bounding box center [609, 249] width 519 height 53
click at [350, 219] on input "a. Update the Stakeholder Register to include the government agency and assess …" at bounding box center [350, 213] width 0 height 10
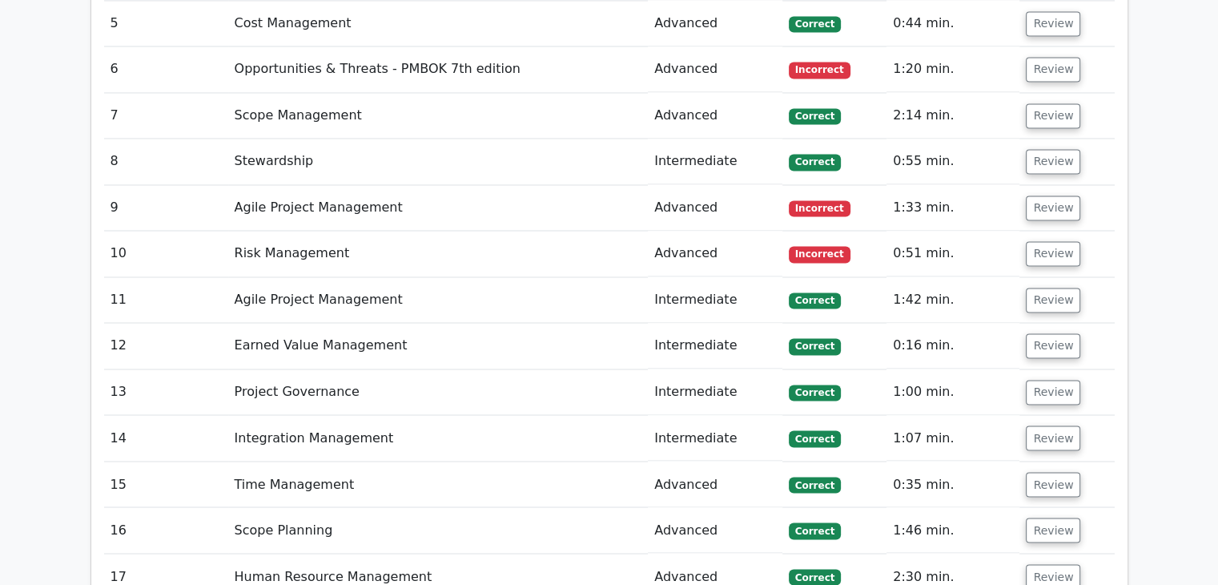
scroll to position [2243, 0]
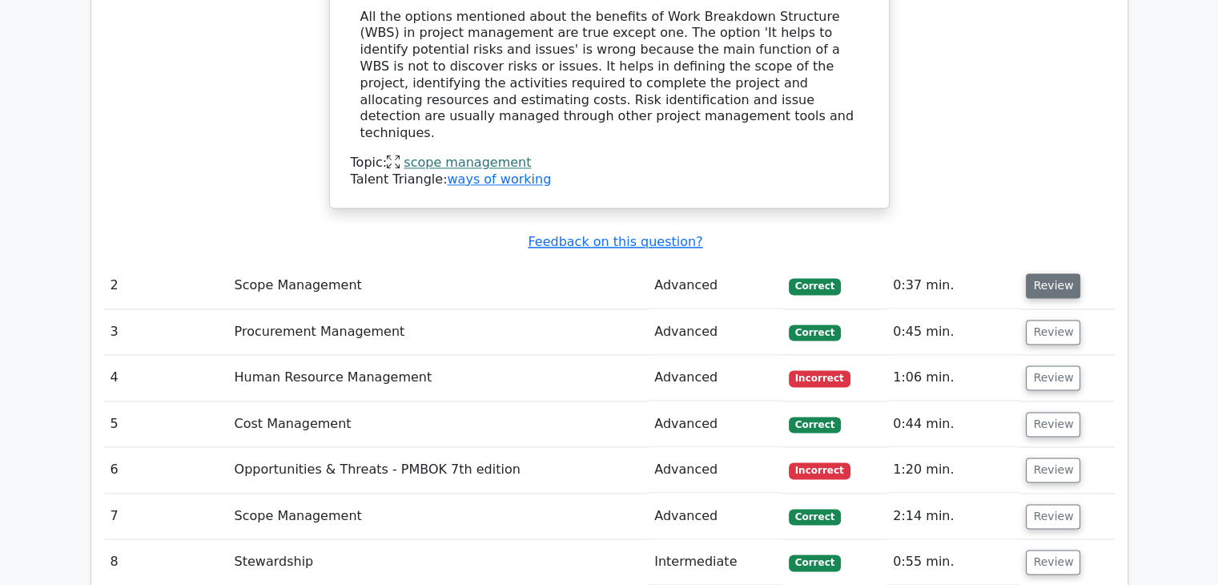
click at [1045, 273] on button "Review" at bounding box center [1053, 285] width 54 height 25
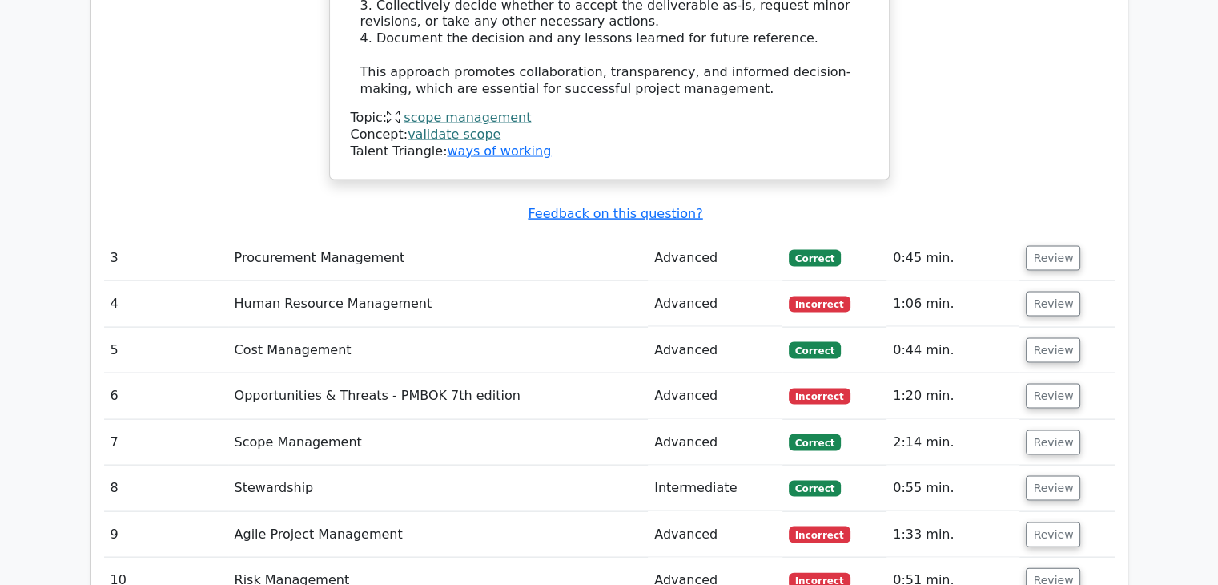
scroll to position [3284, 0]
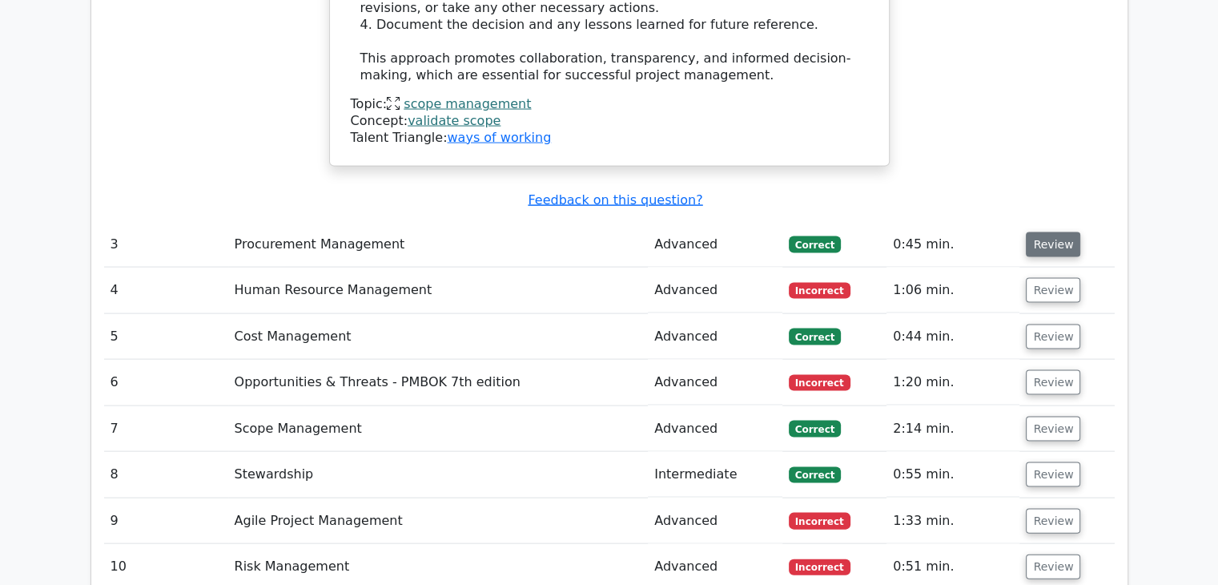
click at [1045, 232] on button "Review" at bounding box center [1053, 244] width 54 height 25
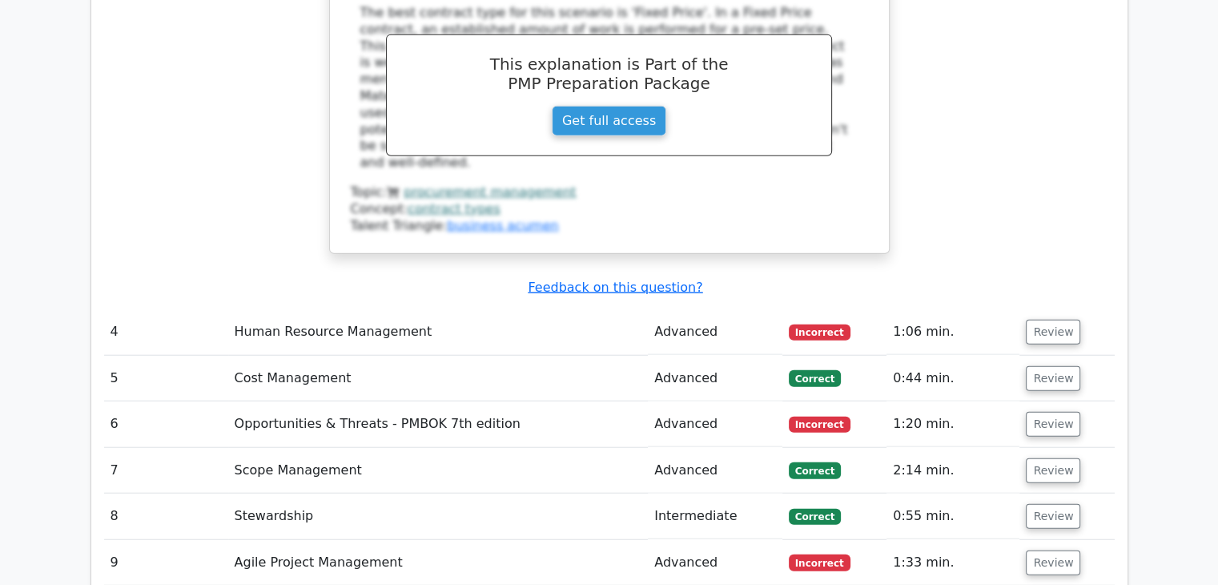
scroll to position [4005, 0]
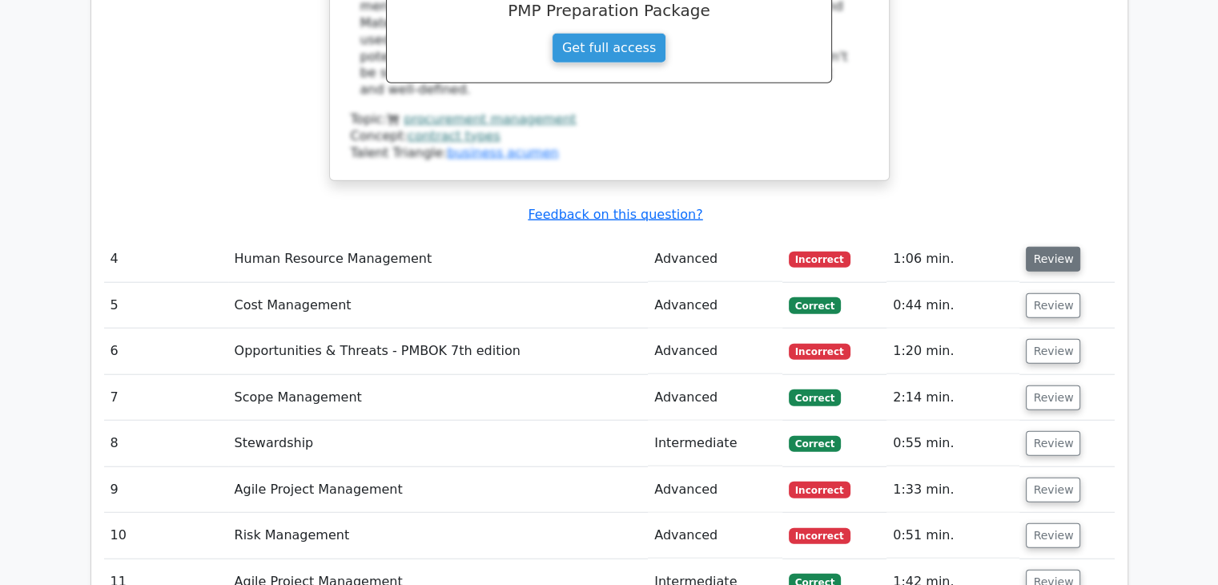
click at [1053, 247] on button "Review" at bounding box center [1053, 259] width 54 height 25
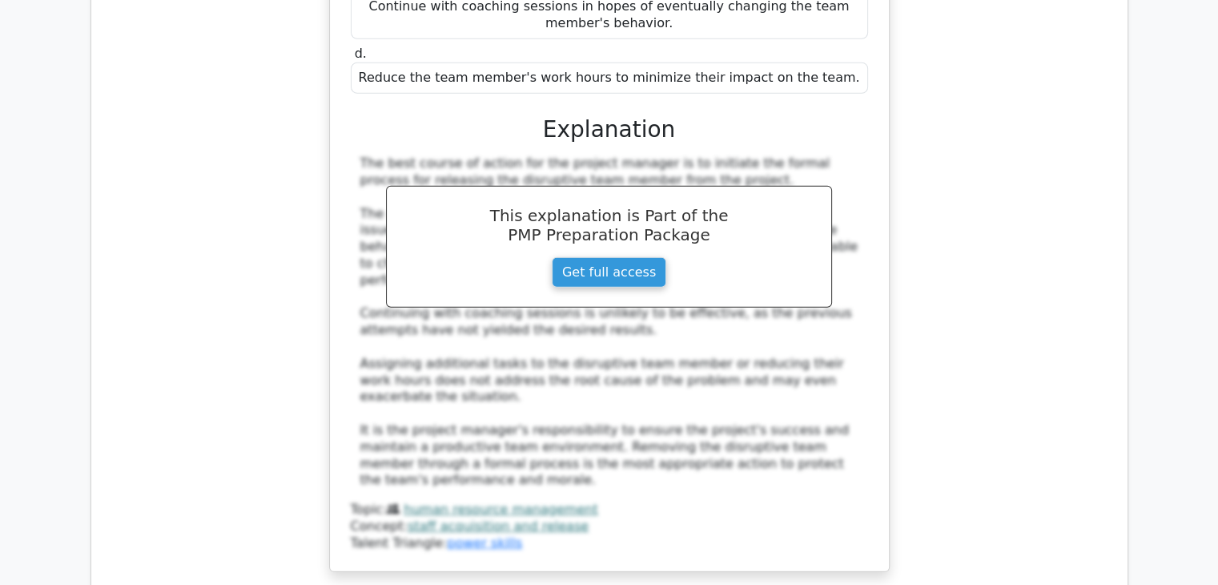
scroll to position [4726, 0]
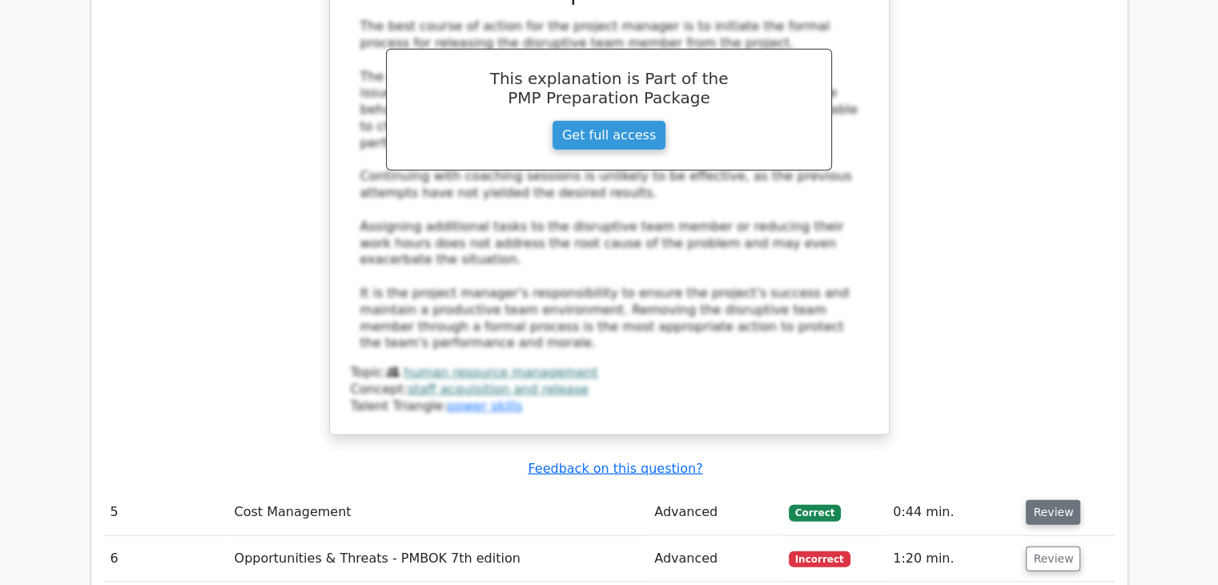
click at [1059, 500] on button "Review" at bounding box center [1053, 512] width 54 height 25
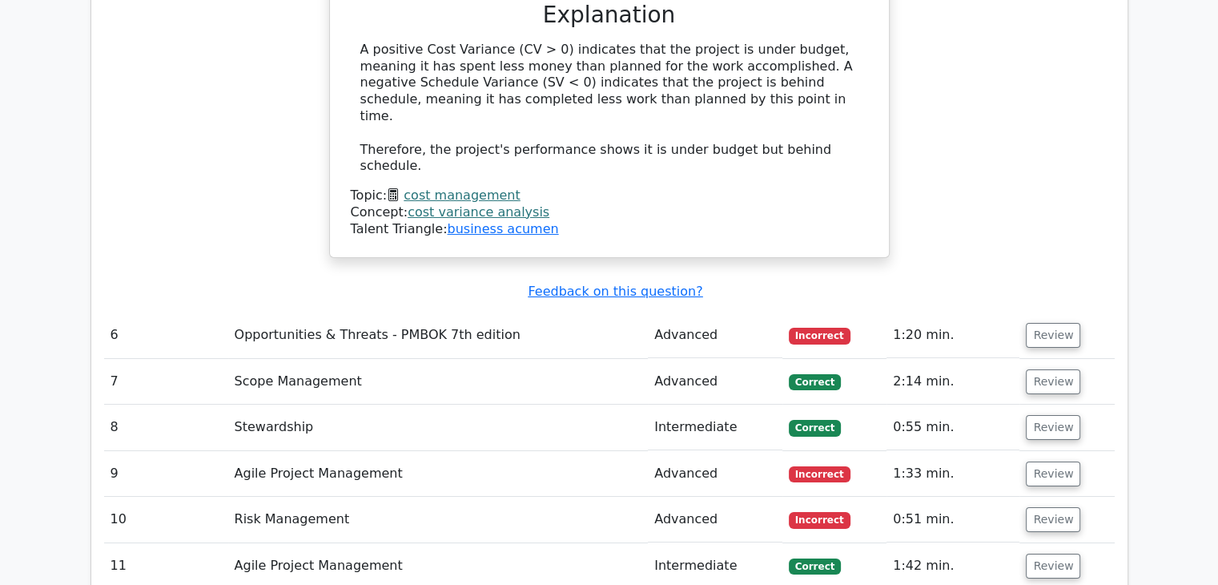
scroll to position [5607, 0]
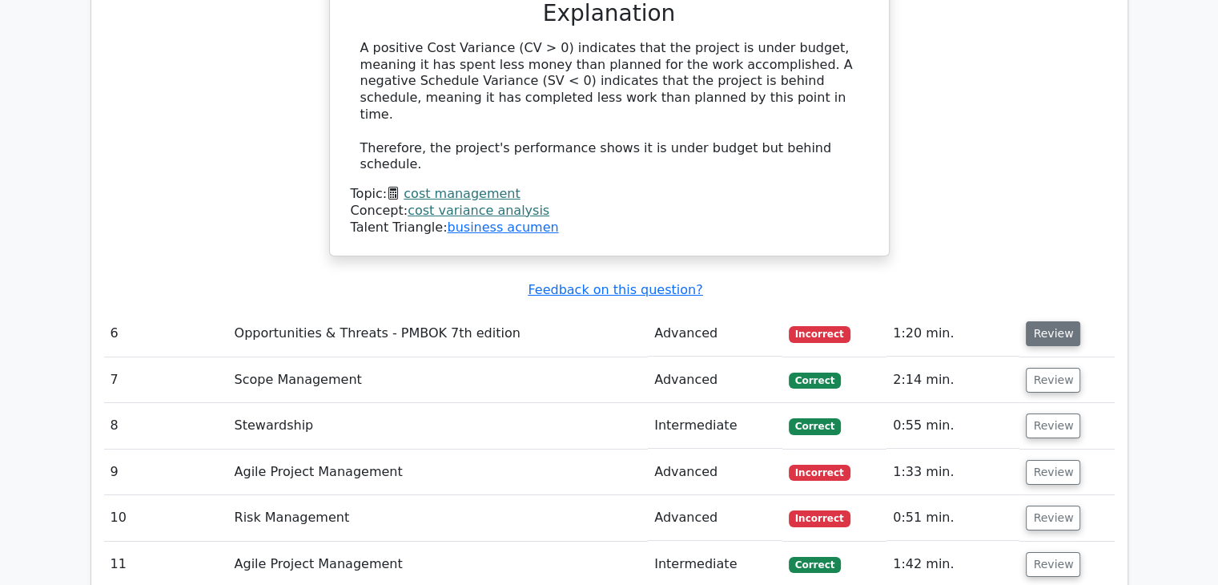
click at [1042, 321] on button "Review" at bounding box center [1053, 333] width 54 height 25
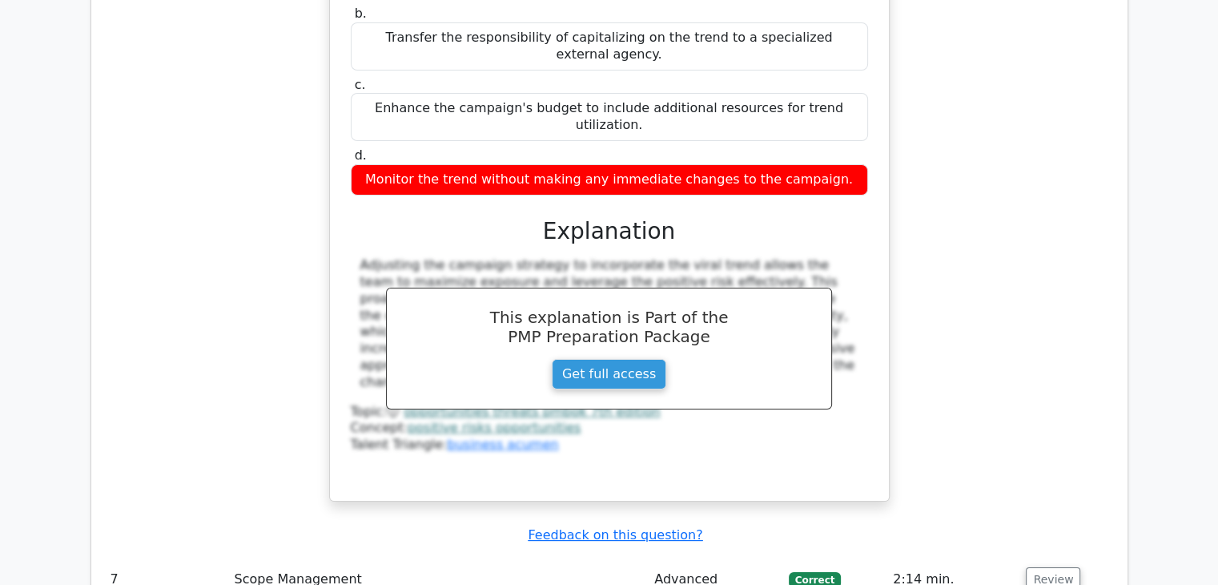
scroll to position [6328, 0]
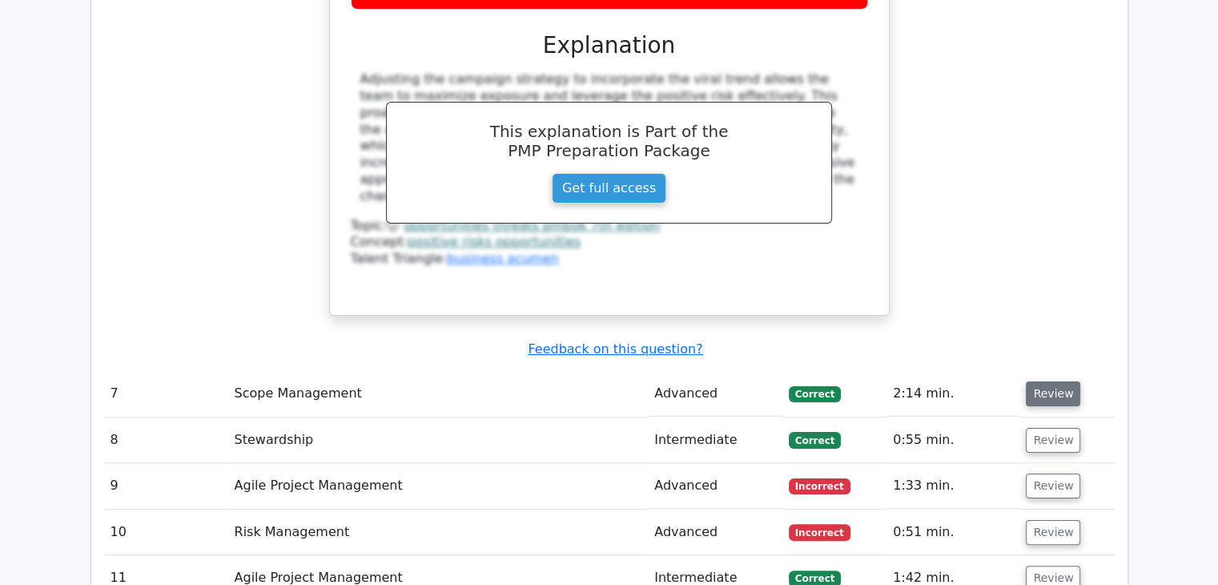
click at [1040, 381] on button "Review" at bounding box center [1053, 393] width 54 height 25
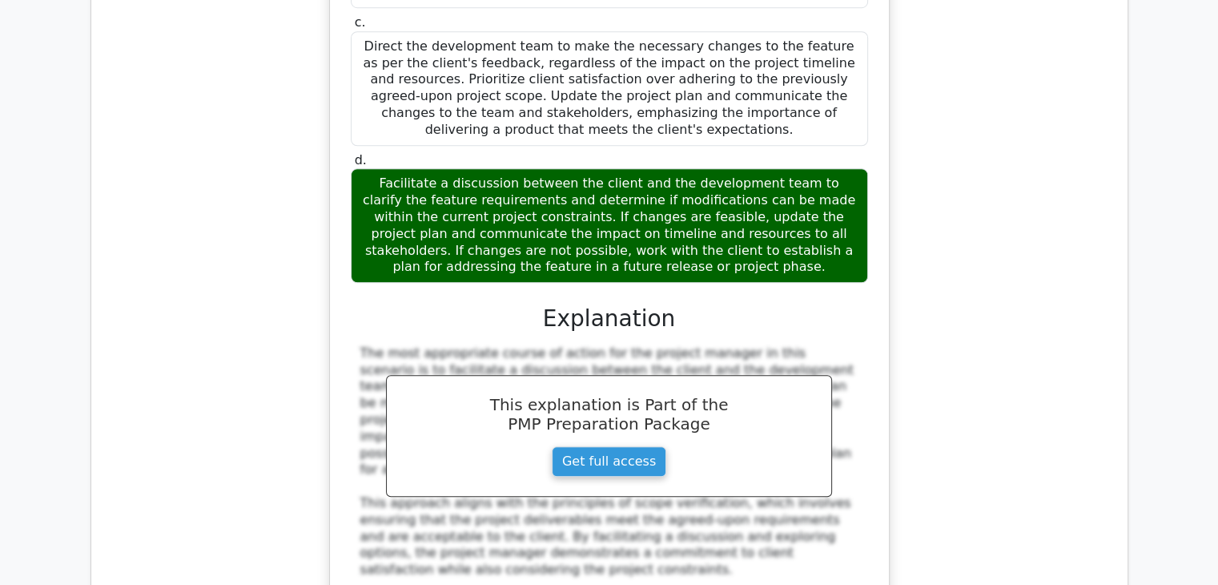
scroll to position [7450, 0]
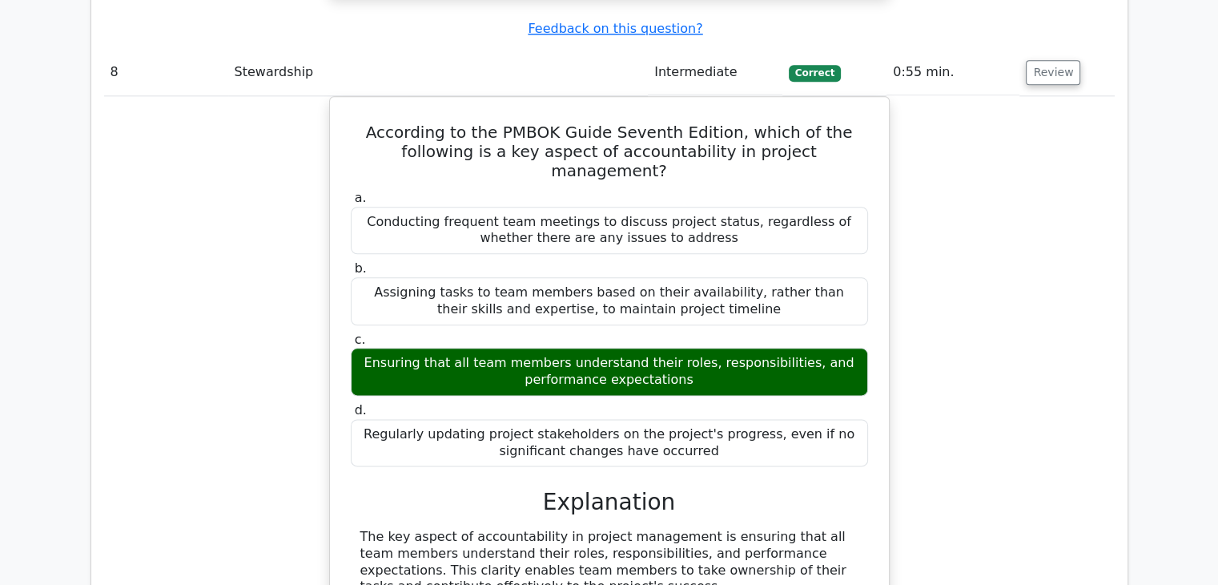
scroll to position [8331, 0]
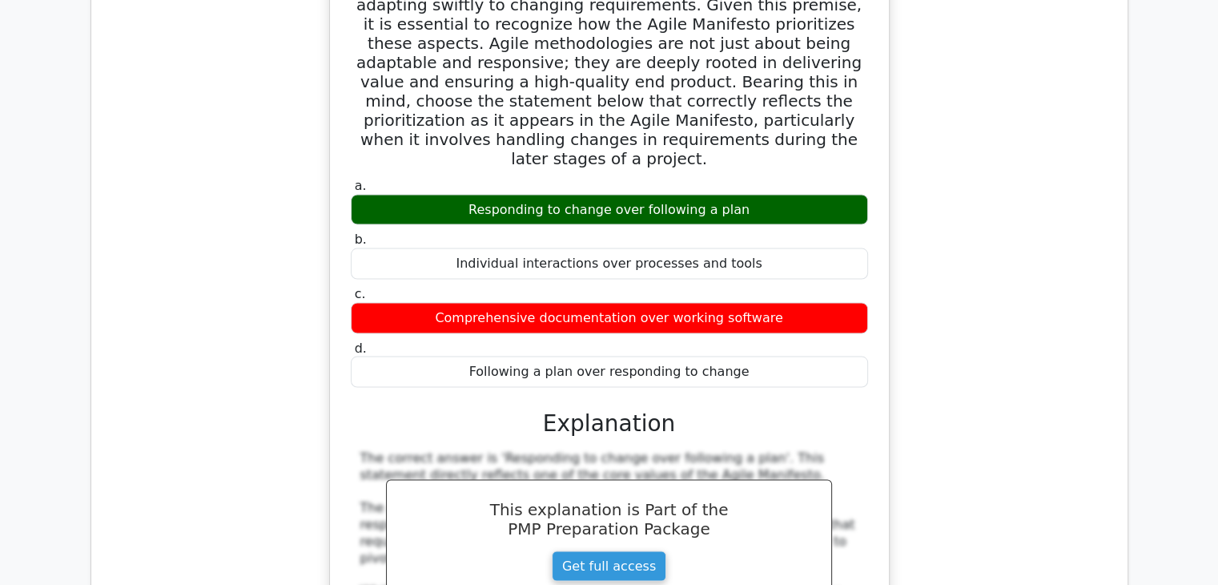
scroll to position [9372, 0]
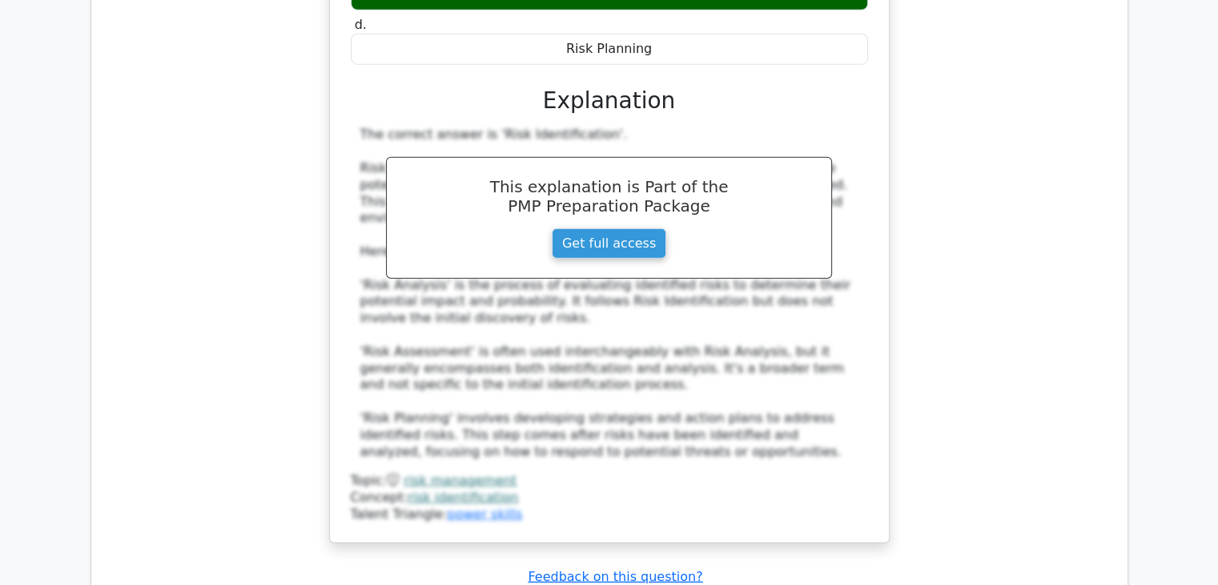
scroll to position [10253, 0]
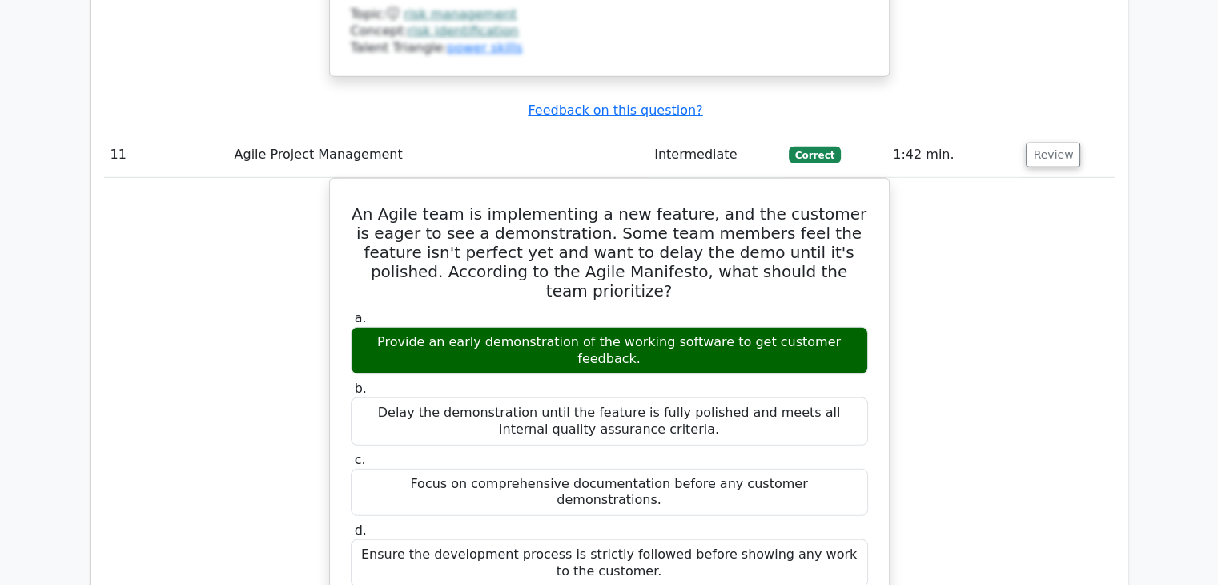
scroll to position [10974, 0]
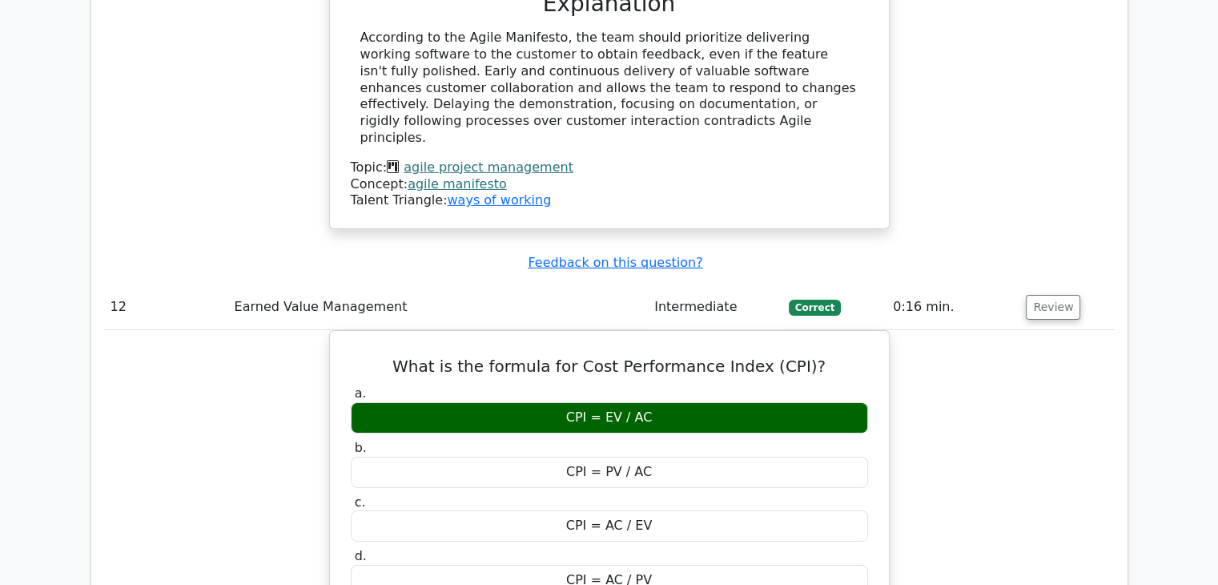
scroll to position [11455, 0]
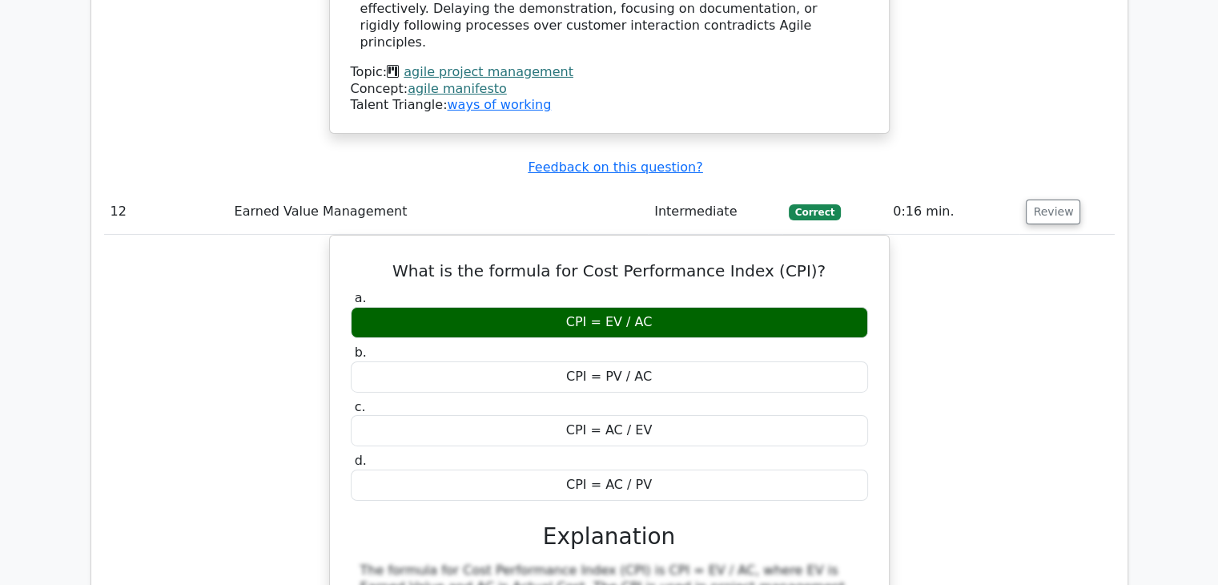
scroll to position [11615, 0]
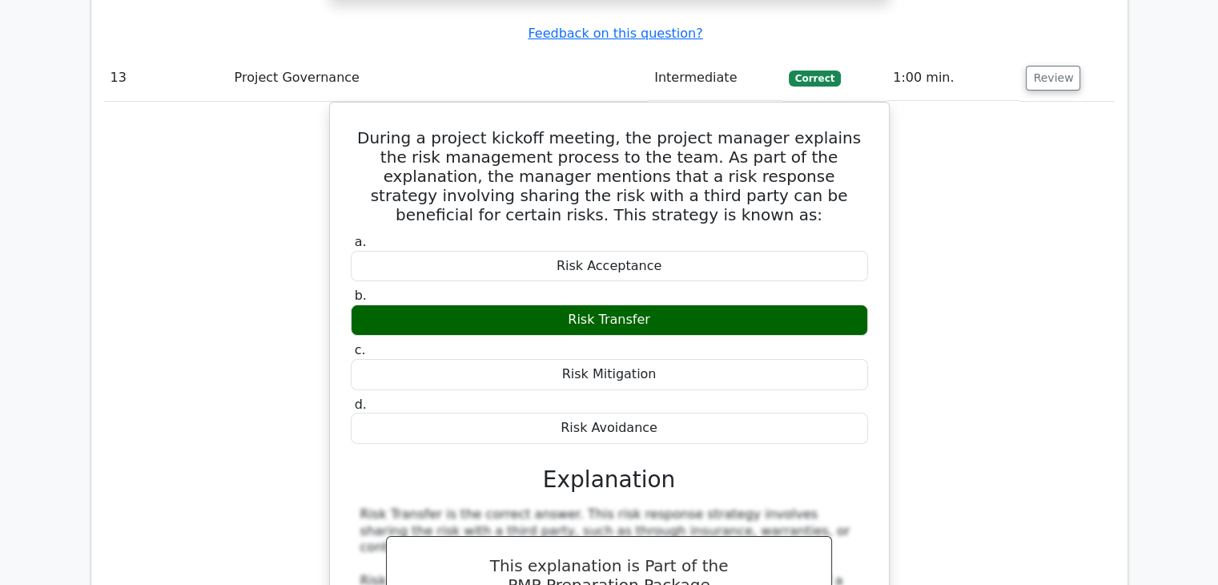
scroll to position [12336, 0]
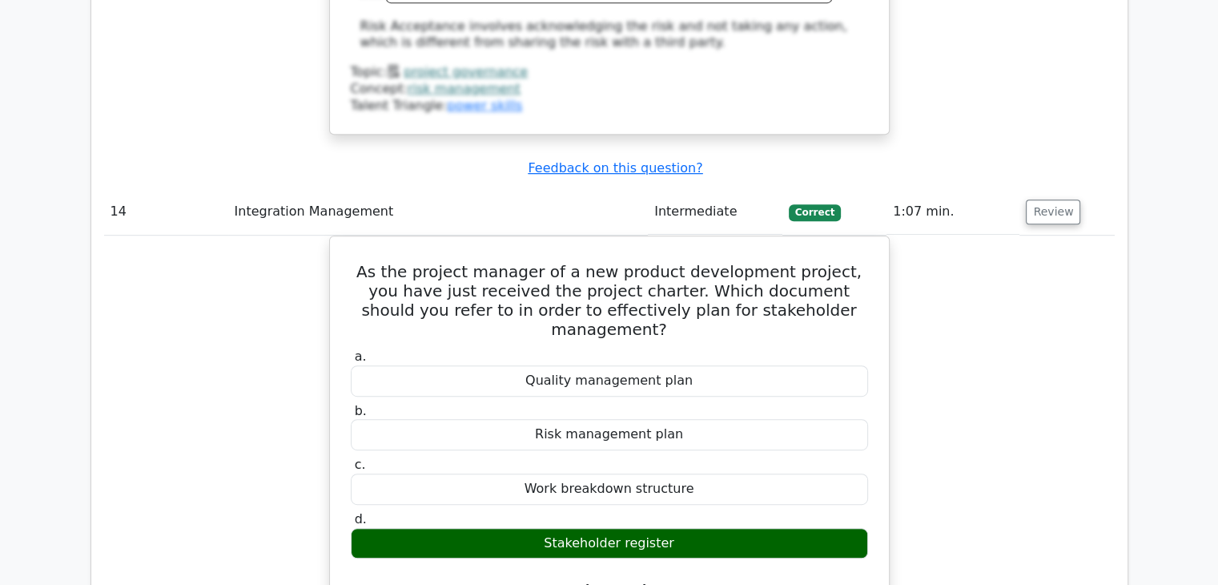
scroll to position [13057, 0]
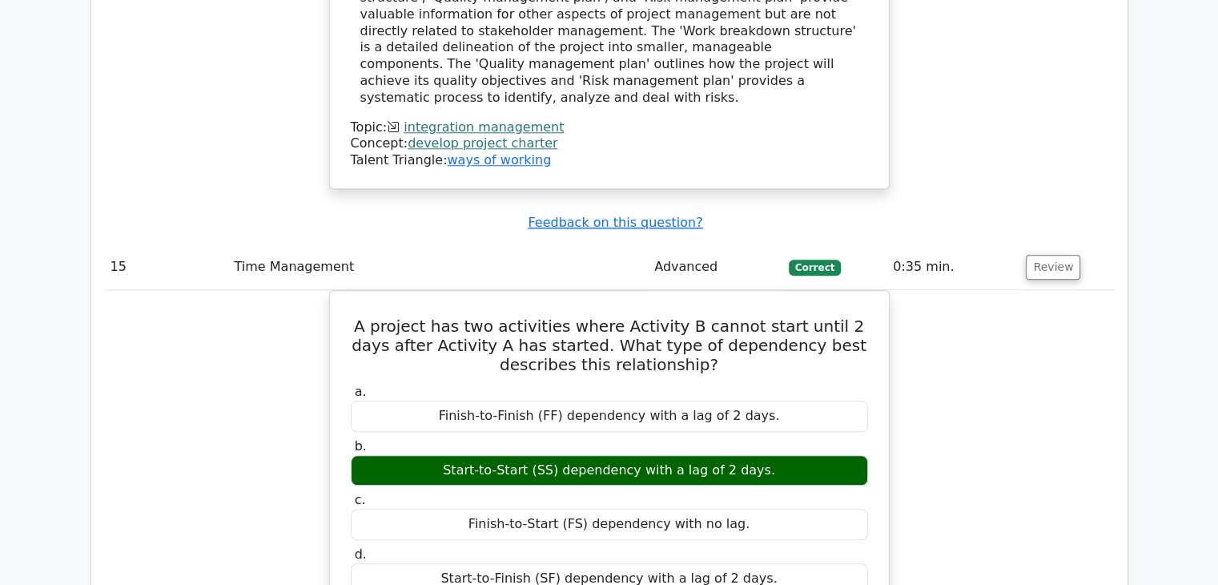
scroll to position [13858, 0]
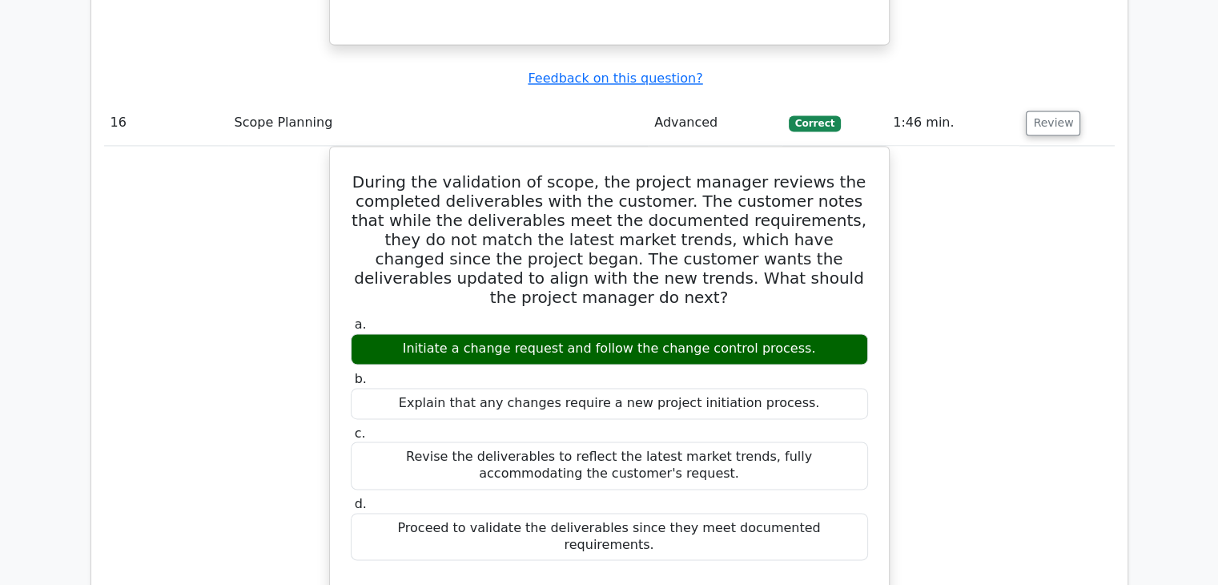
scroll to position [14739, 0]
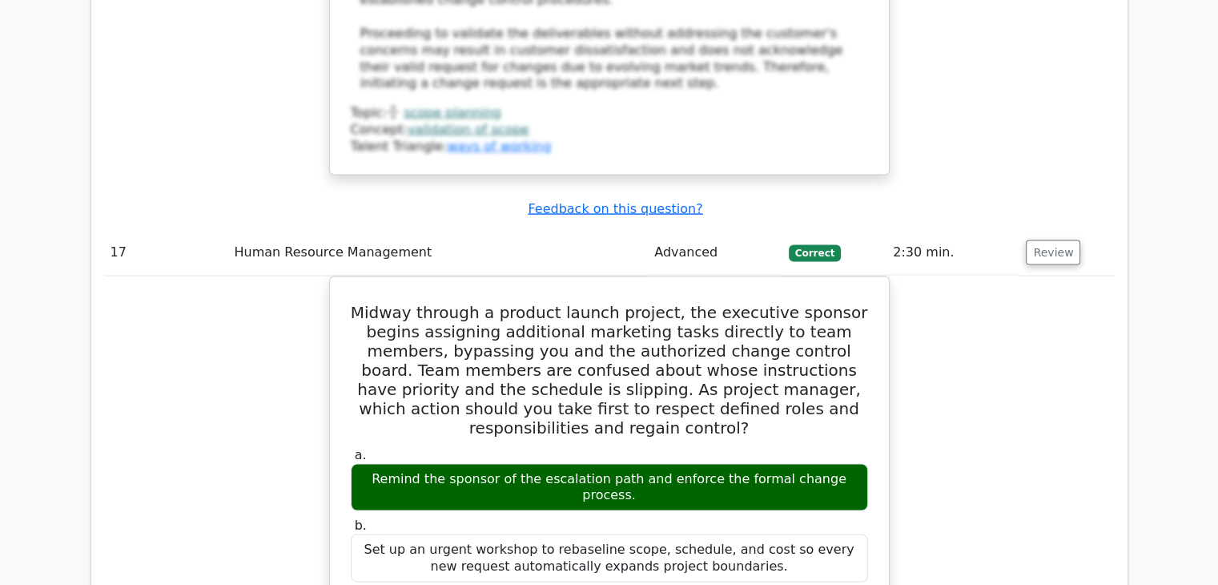
scroll to position [15620, 0]
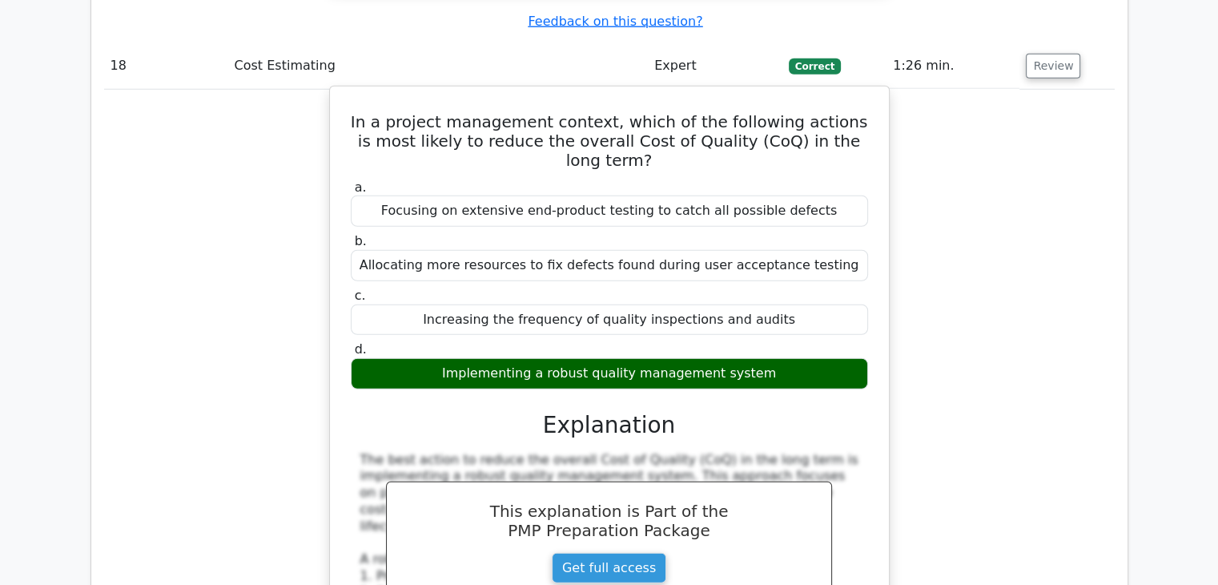
scroll to position [16661, 0]
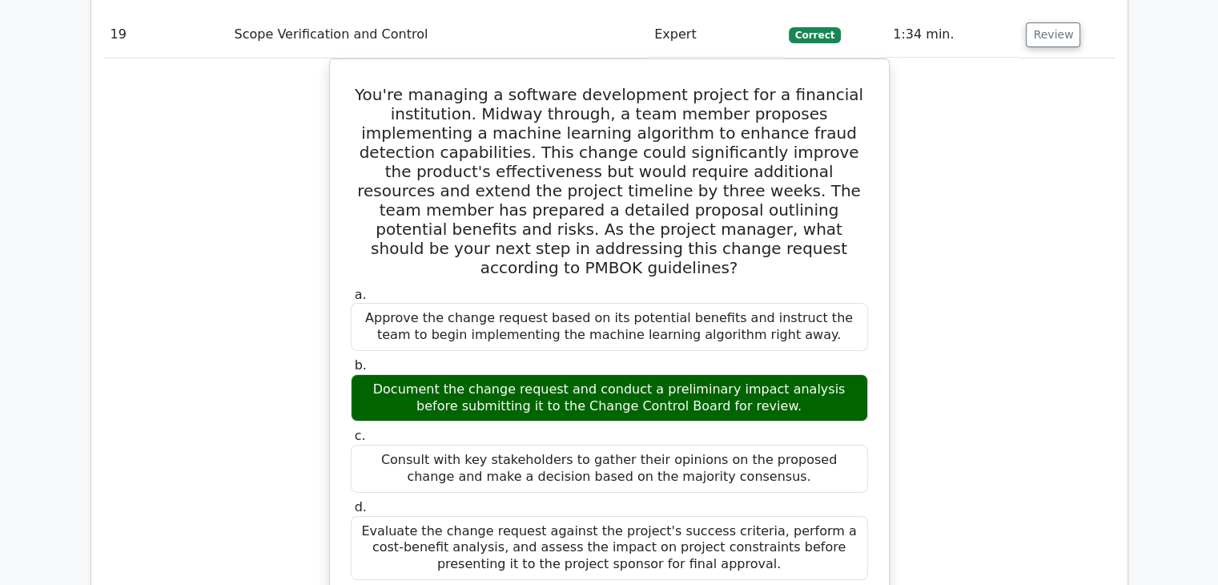
scroll to position [18023, 0]
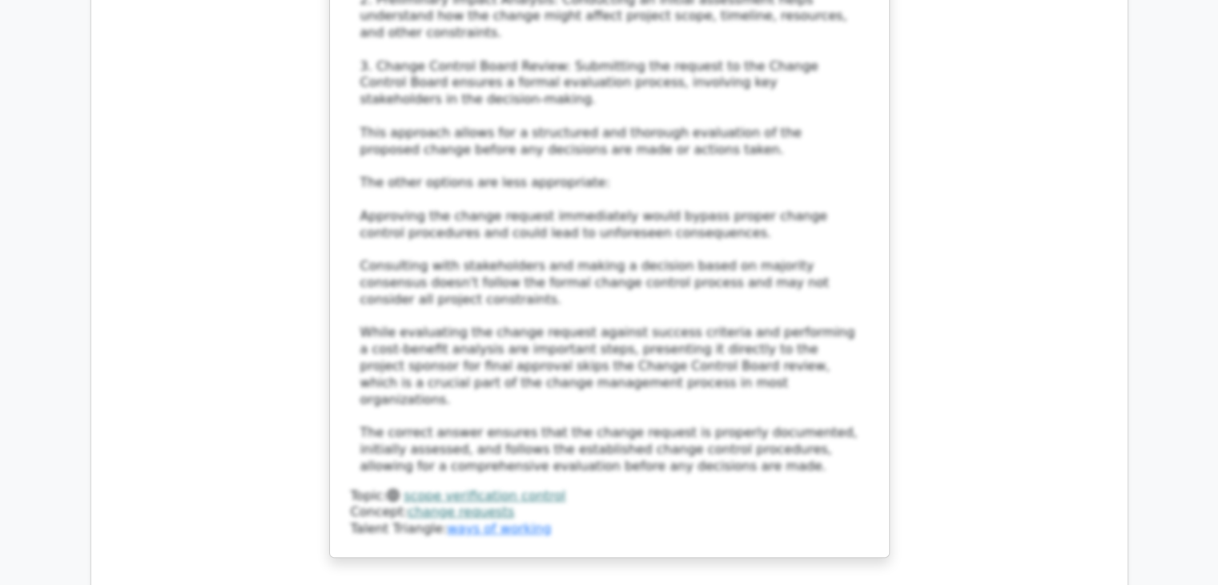
scroll to position [18664, 0]
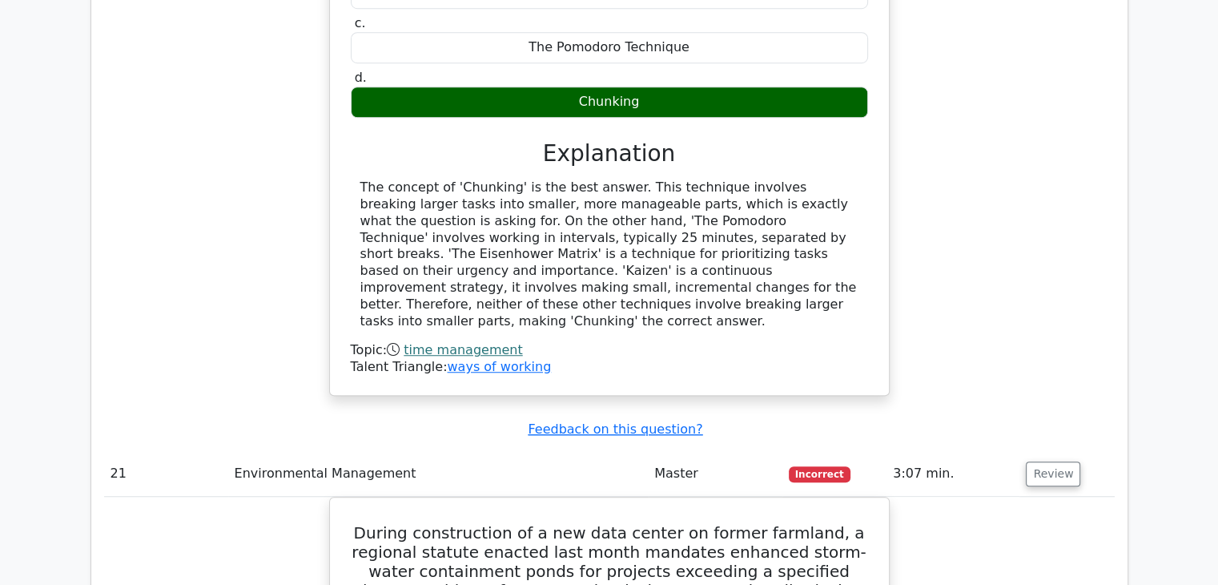
scroll to position [19545, 0]
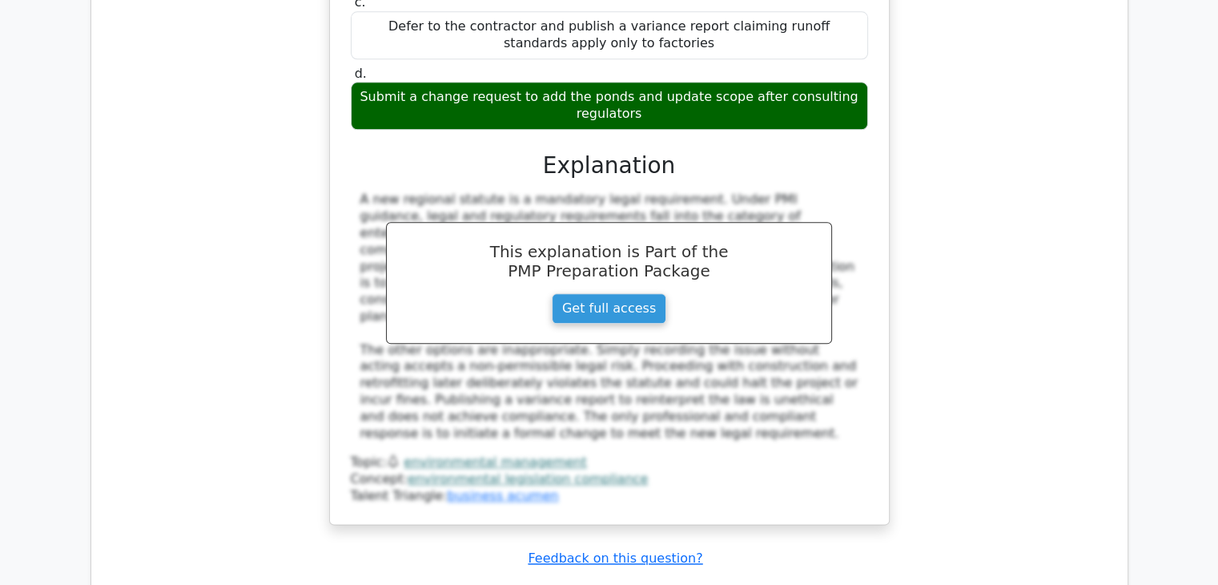
scroll to position [20426, 0]
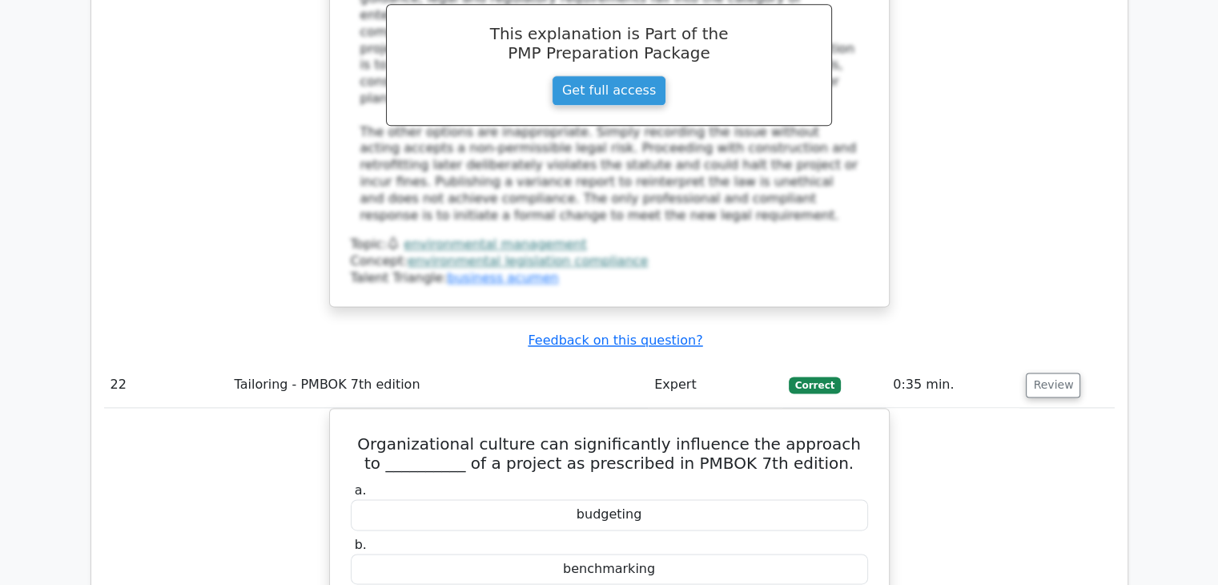
drag, startPoint x: 532, startPoint y: 276, endPoint x: 541, endPoint y: 273, distance: 10.1
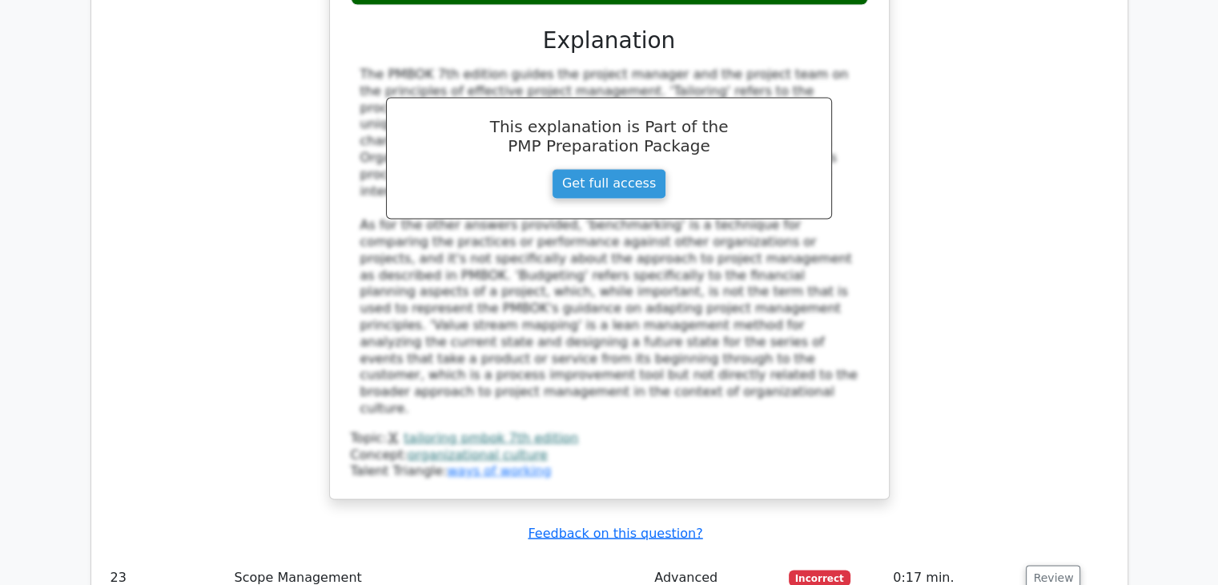
scroll to position [21307, 0]
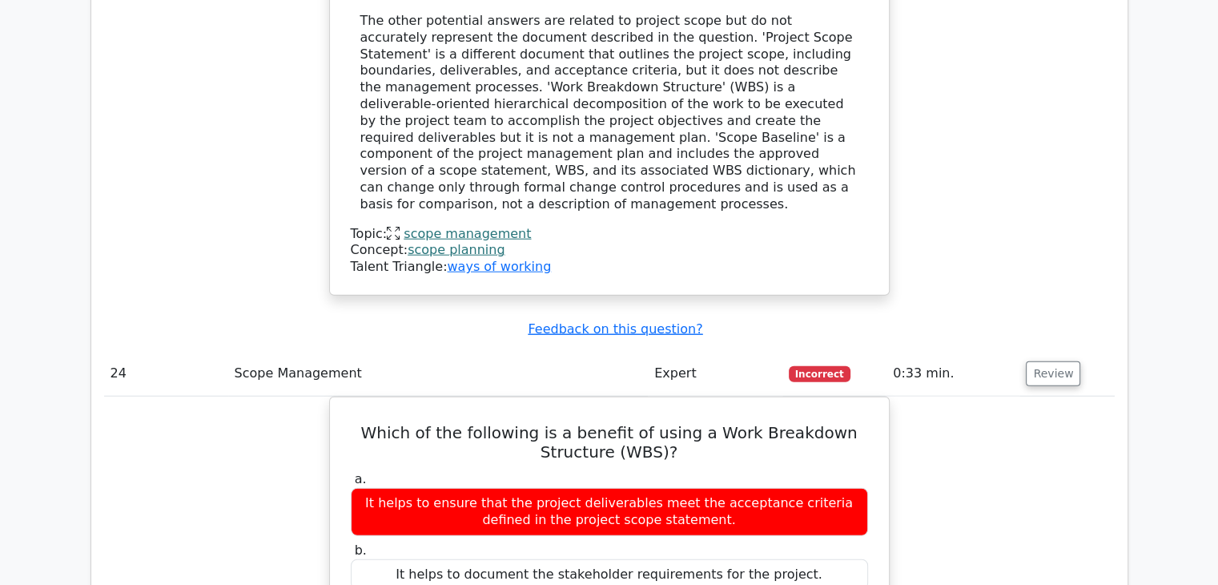
scroll to position [22028, 0]
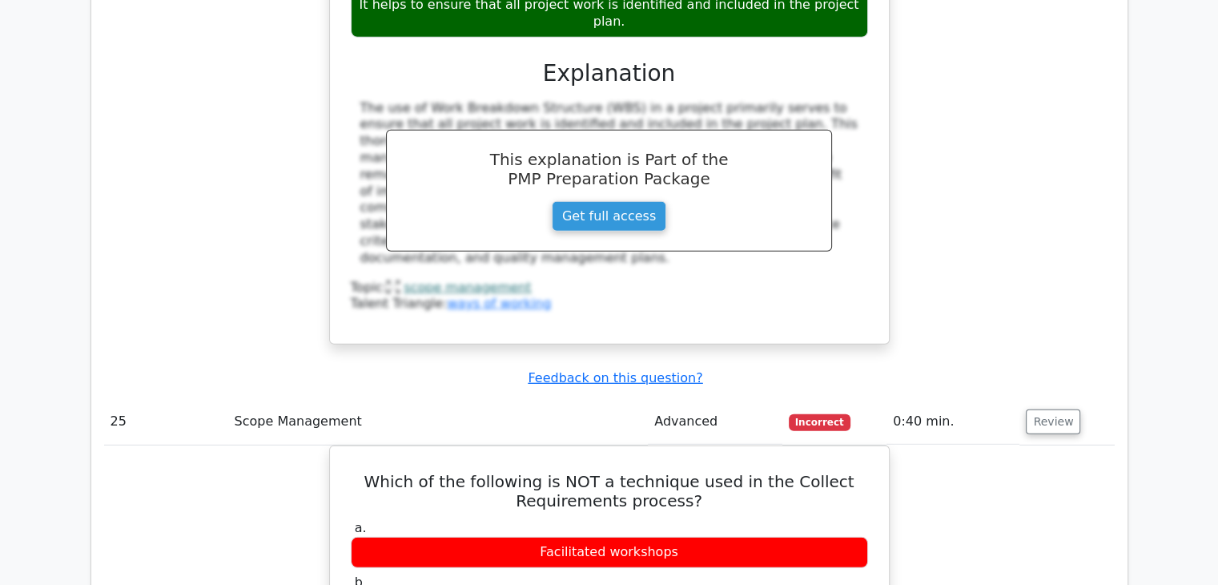
scroll to position [22749, 0]
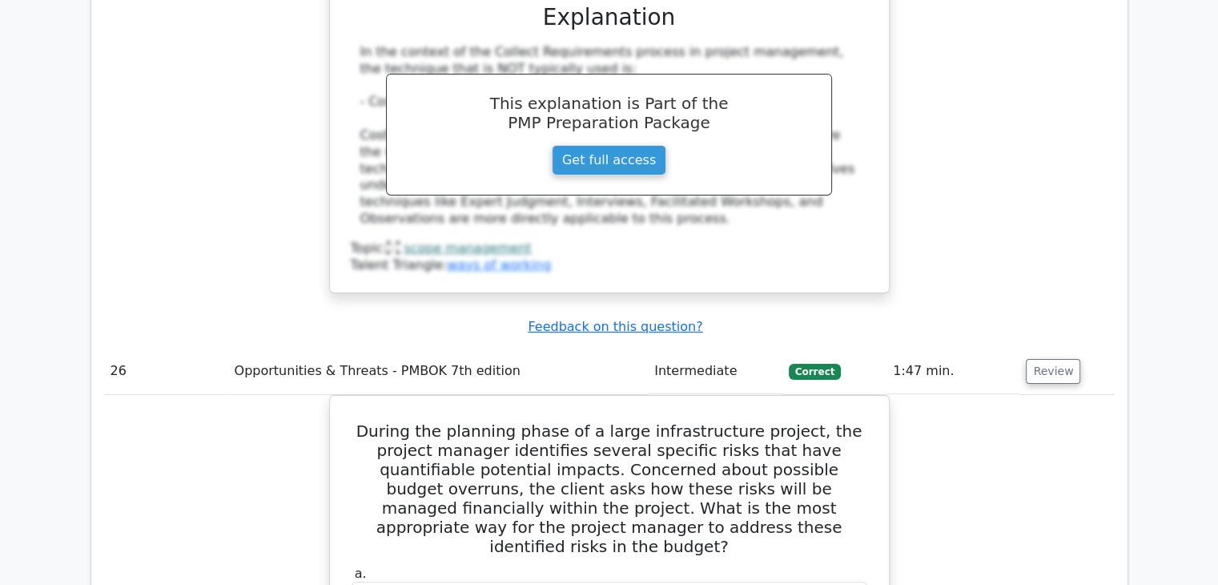
scroll to position [23630, 0]
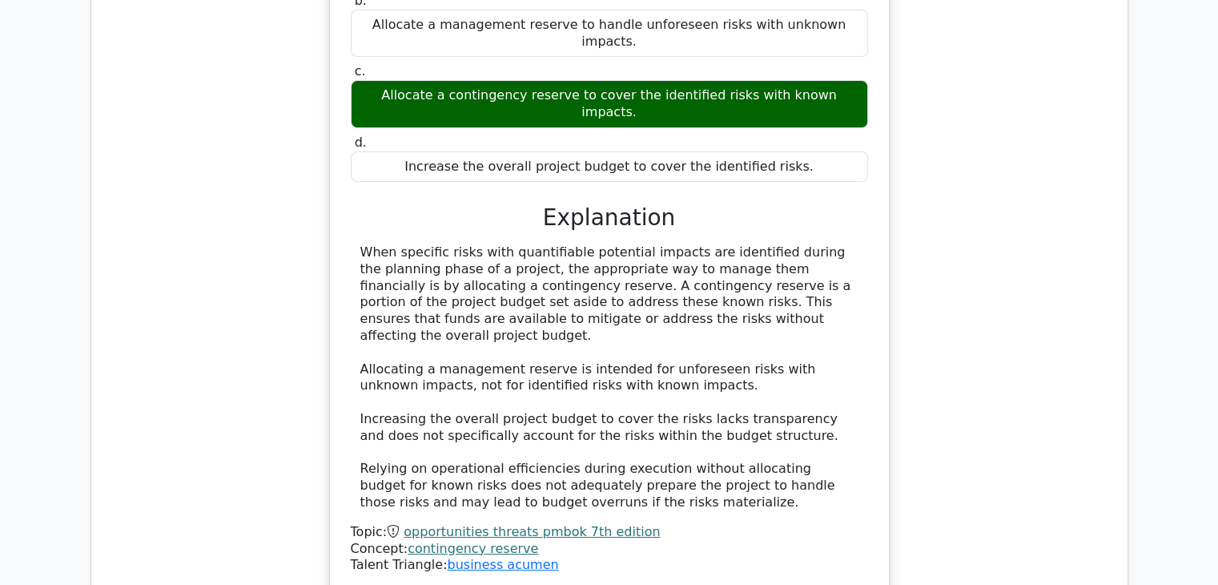
scroll to position [24271, 0]
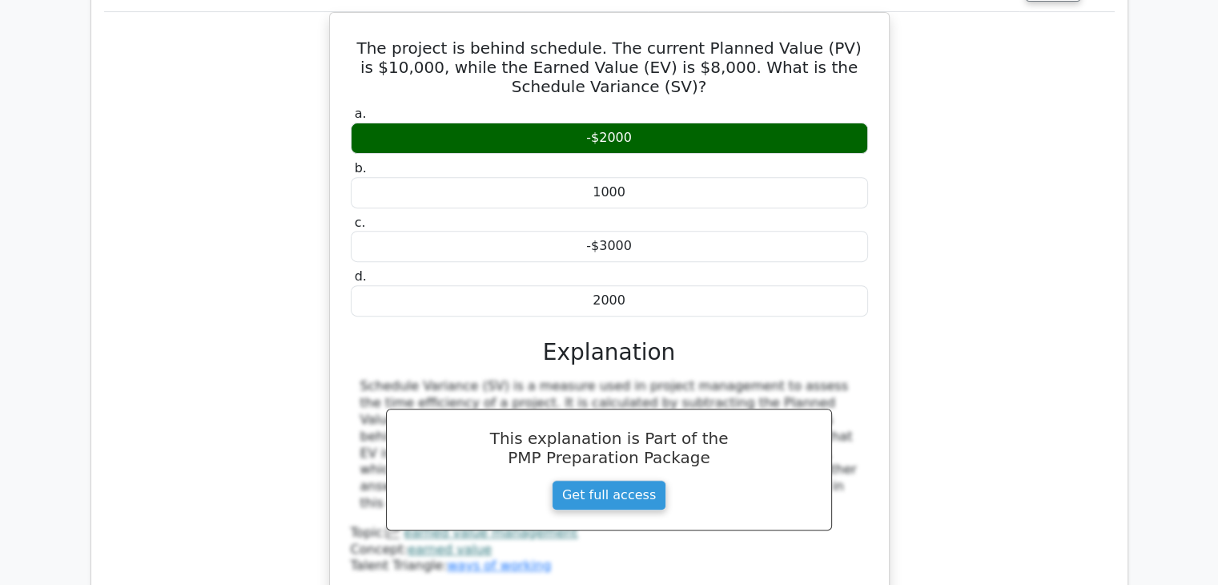
scroll to position [25152, 0]
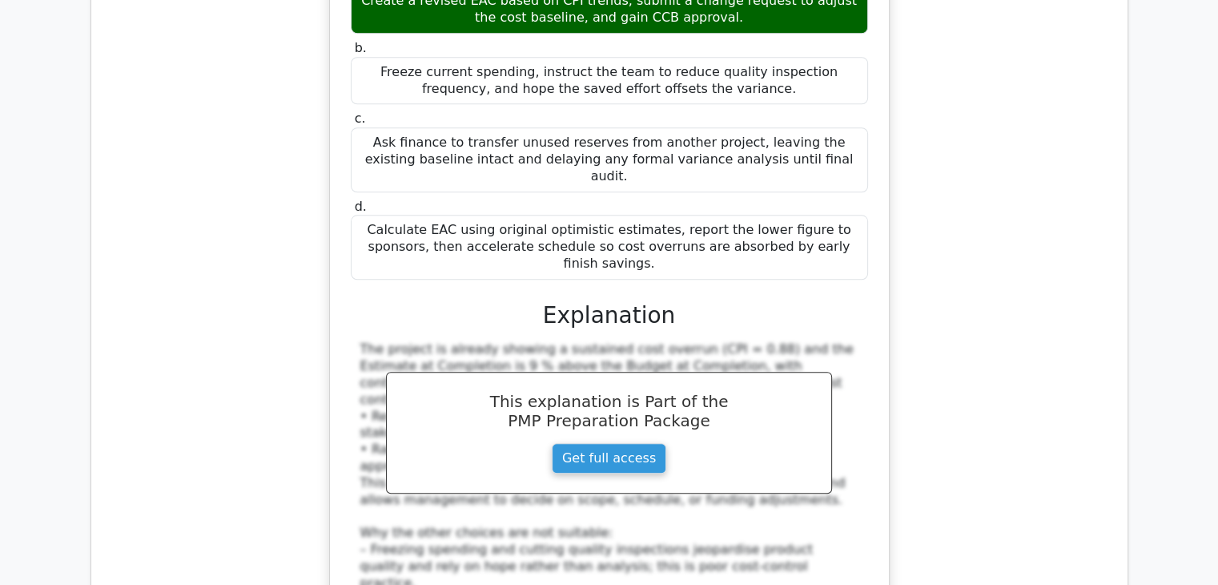
scroll to position [26033, 0]
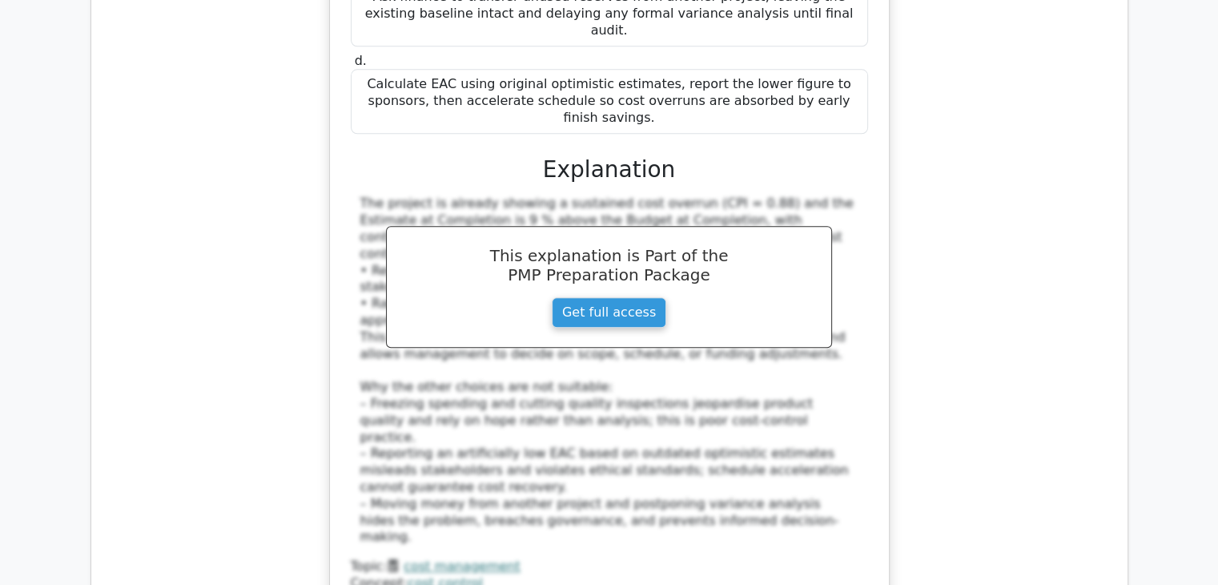
scroll to position [25845, 0]
